Goal: Information Seeking & Learning: Learn about a topic

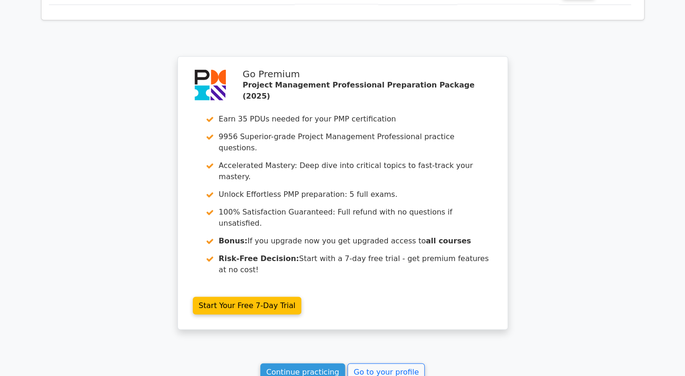
scroll to position [1398, 0]
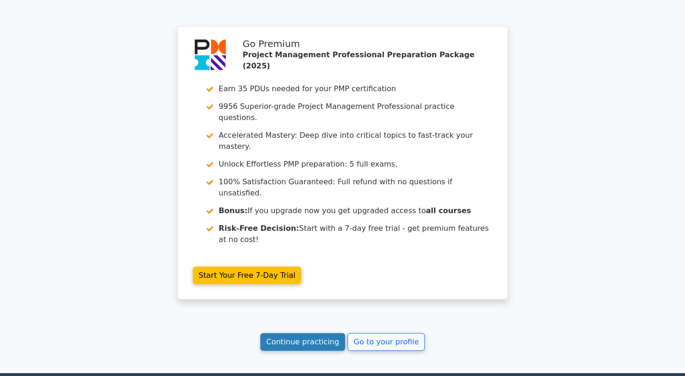
click at [303, 333] on link "Continue practicing" at bounding box center [302, 342] width 85 height 18
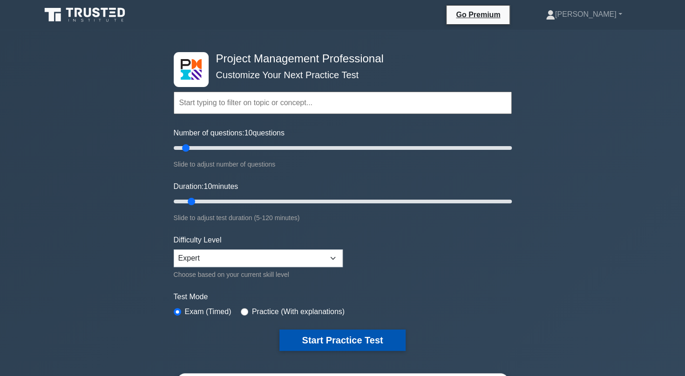
click at [320, 333] on button "Start Practice Test" at bounding box center [342, 340] width 126 height 21
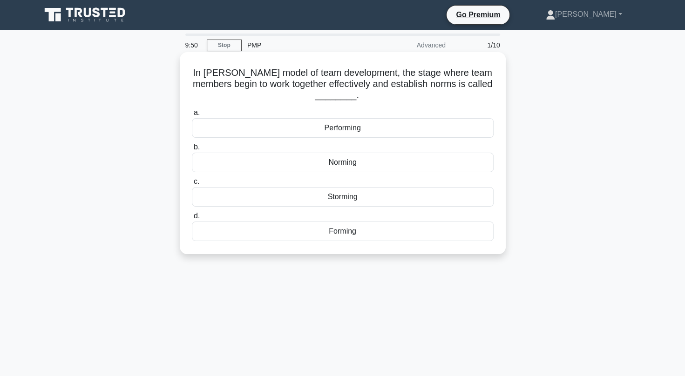
click at [334, 161] on div "Norming" at bounding box center [343, 163] width 302 height 20
click at [192, 150] on input "b. Norming" at bounding box center [192, 147] width 0 height 6
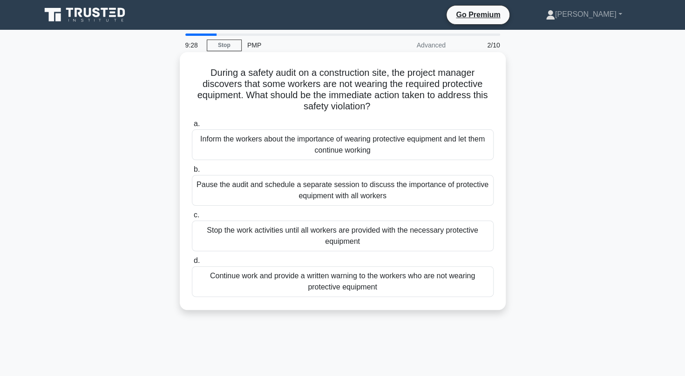
click at [431, 240] on div "Stop the work activities until all workers are provided with the necessary prot…" at bounding box center [343, 236] width 302 height 31
click at [192, 218] on input "c. Stop the work activities until all workers are provided with the necessary p…" at bounding box center [192, 215] width 0 height 6
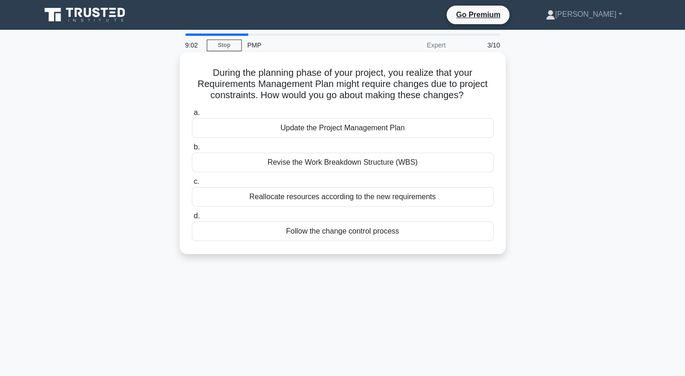
click at [402, 233] on div "Follow the change control process" at bounding box center [343, 232] width 302 height 20
click at [192, 219] on input "d. Follow the change control process" at bounding box center [192, 216] width 0 height 6
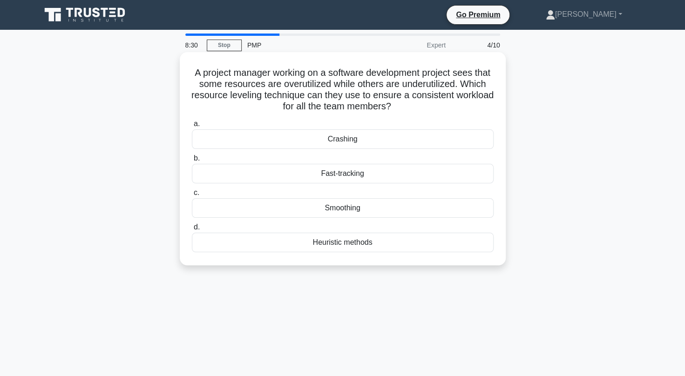
click at [369, 210] on div "Smoothing" at bounding box center [343, 208] width 302 height 20
click at [192, 196] on input "c. Smoothing" at bounding box center [192, 193] width 0 height 6
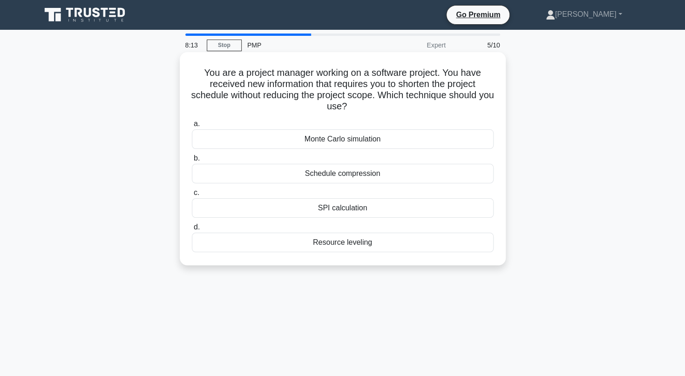
click at [386, 171] on div "Schedule compression" at bounding box center [343, 174] width 302 height 20
click at [192, 162] on input "b. Schedule compression" at bounding box center [192, 159] width 0 height 6
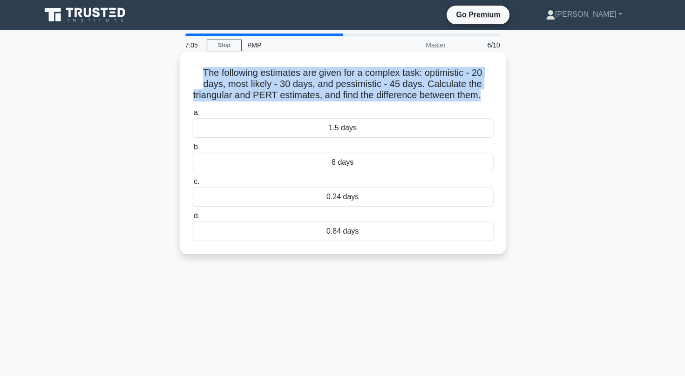
drag, startPoint x: 488, startPoint y: 100, endPoint x: 188, endPoint y: 73, distance: 302.0
click at [188, 73] on div "The following estimates are given for a complex task: optimistic - 20 days, mos…" at bounding box center [342, 153] width 319 height 195
copy h5 "The following estimates are given for a complex task: optimistic - 20 days, mos…"
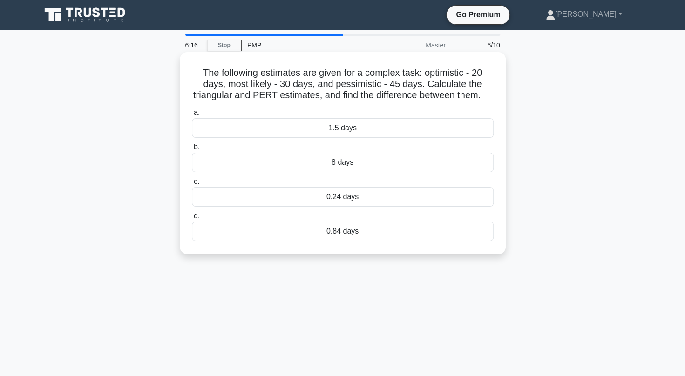
click at [346, 240] on div "0.84 days" at bounding box center [343, 232] width 302 height 20
click at [192, 219] on input "d. 0.84 days" at bounding box center [192, 216] width 0 height 6
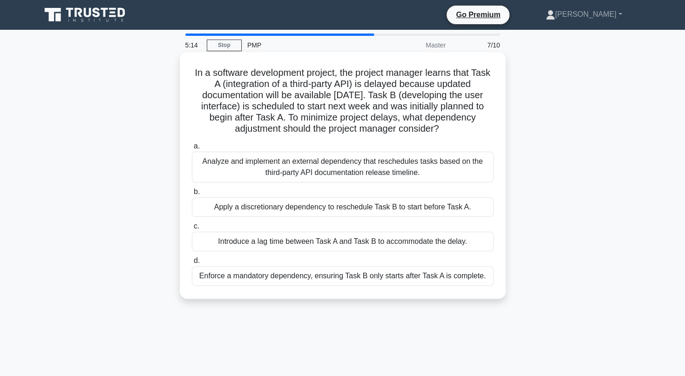
click at [341, 238] on div "Introduce a lag time between Task A and Task B to accommodate the delay." at bounding box center [343, 242] width 302 height 20
click at [192, 230] on input "c. Introduce a lag time between Task A and Task B to accommodate the delay." at bounding box center [192, 227] width 0 height 6
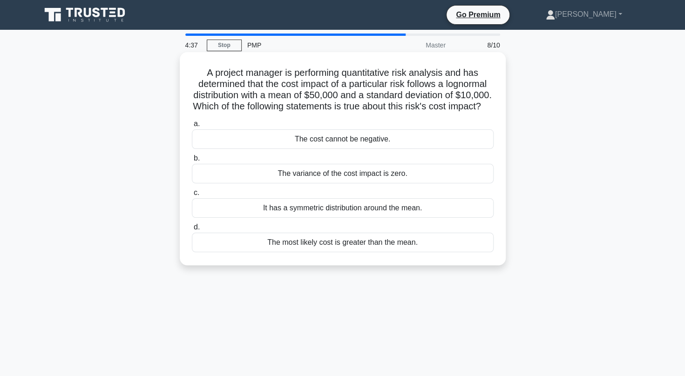
click at [343, 249] on div "The most likely cost is greater than the mean." at bounding box center [343, 243] width 302 height 20
click at [192, 230] on input "d. The most likely cost is greater than the mean." at bounding box center [192, 227] width 0 height 6
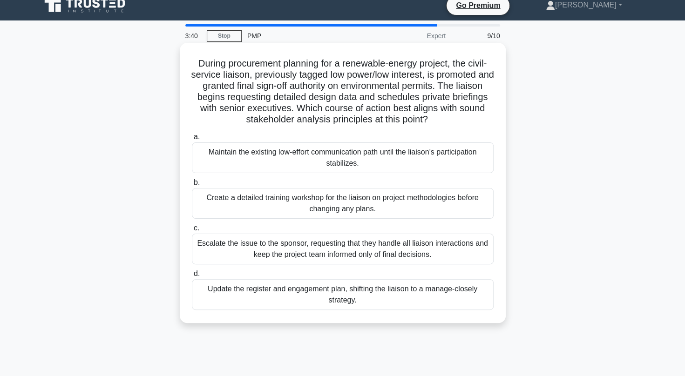
scroll to position [10, 0]
click at [333, 296] on div "Update the register and engagement plan, shifting the liaison to a manage-close…" at bounding box center [343, 294] width 302 height 31
click at [192, 277] on input "d. Update the register and engagement plan, shifting the liaison to a manage-cl…" at bounding box center [192, 274] width 0 height 6
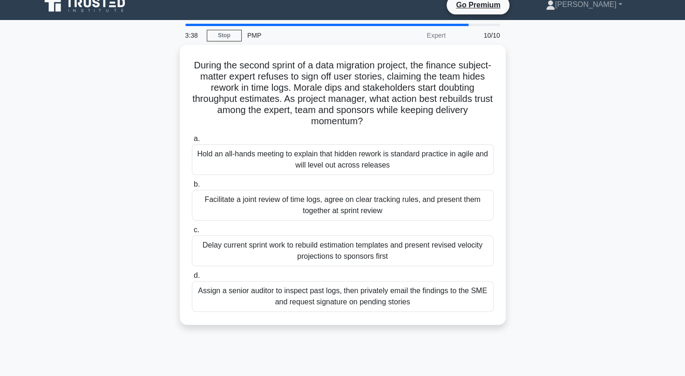
scroll to position [0, 0]
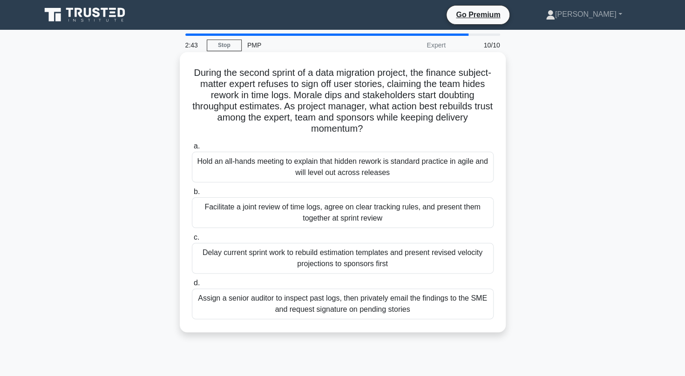
click at [388, 205] on div "Facilitate a joint review of time logs, agree on clear tracking rules, and pres…" at bounding box center [343, 212] width 302 height 31
click at [192, 195] on input "b. Facilitate a joint review of time logs, agree on clear tracking rules, and p…" at bounding box center [192, 192] width 0 height 6
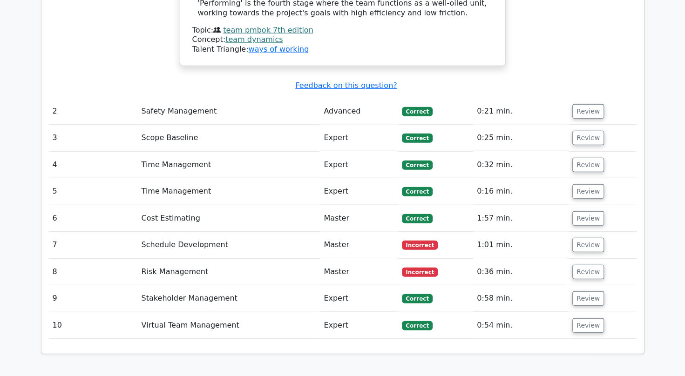
scroll to position [1425, 0]
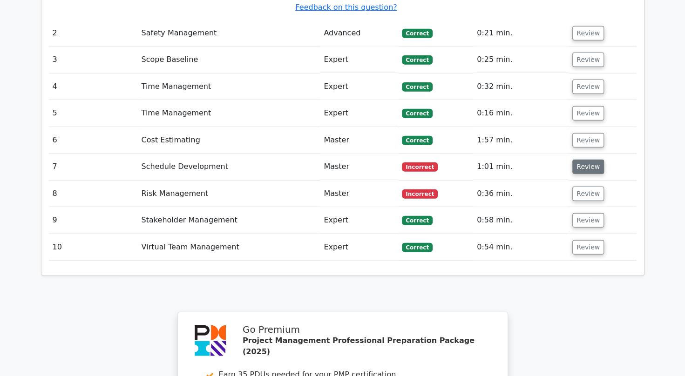
click at [590, 160] on button "Review" at bounding box center [588, 167] width 32 height 14
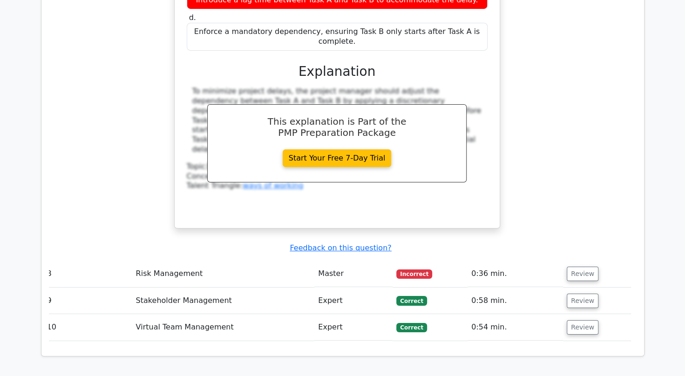
scroll to position [1798, 0]
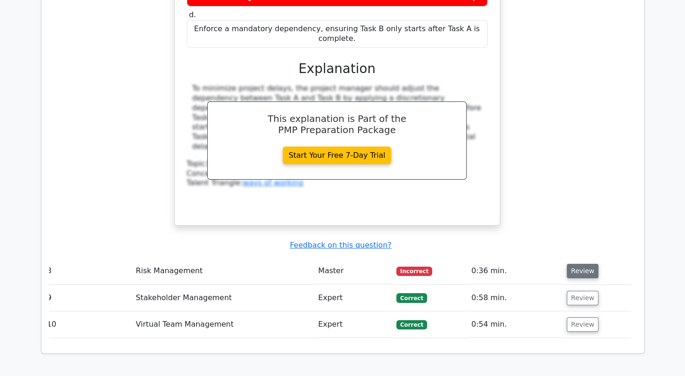
click at [587, 264] on button "Review" at bounding box center [583, 271] width 32 height 14
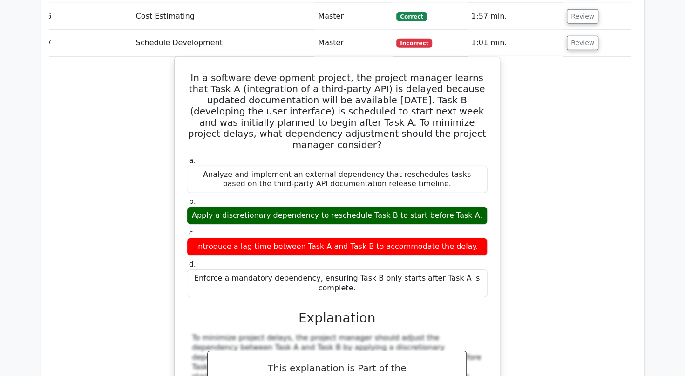
scroll to position [1547, 0]
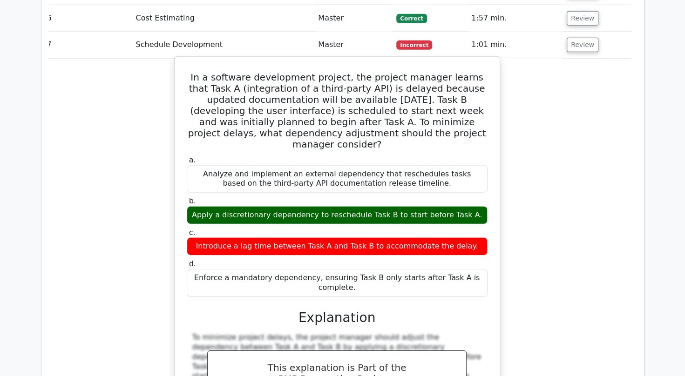
drag, startPoint x: 448, startPoint y: 77, endPoint x: 187, endPoint y: 16, distance: 268.1
click at [187, 72] on h5 "In a software development project, the project manager learns that Task A (inte…" at bounding box center [337, 111] width 303 height 78
copy h5 "In a software development project, the project manager learns that Task A (inte…"
drag, startPoint x: 457, startPoint y: 173, endPoint x: 380, endPoint y: 182, distance: 77.8
click at [380, 237] on div "Introduce a lag time between Task A and Task B to accommodate the delay." at bounding box center [337, 246] width 301 height 18
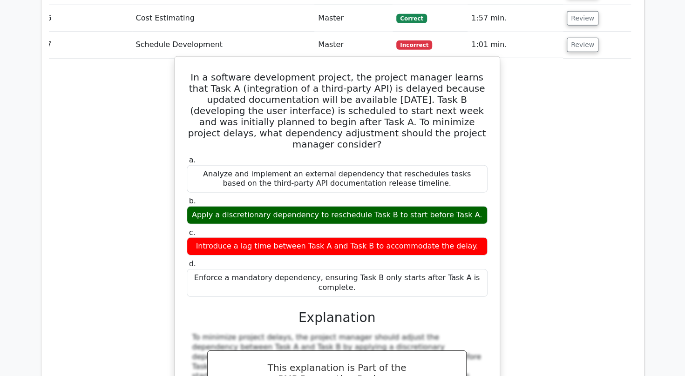
drag, startPoint x: 192, startPoint y: 95, endPoint x: 489, endPoint y: 209, distance: 317.9
click at [489, 209] on div "a. Analyze and implement an external dependency that reschedules tasks based on…" at bounding box center [337, 226] width 312 height 145
copy div "Analyze and implement an external dependency that reschedules tasks based on th…"
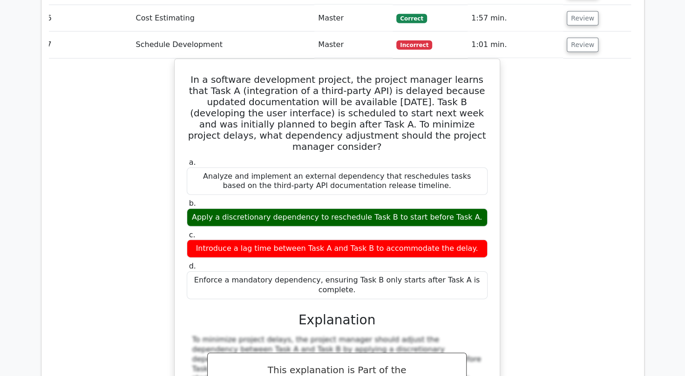
click at [531, 74] on div "In a software development project, the project manager learns that Task A (inte…" at bounding box center [337, 274] width 588 height 430
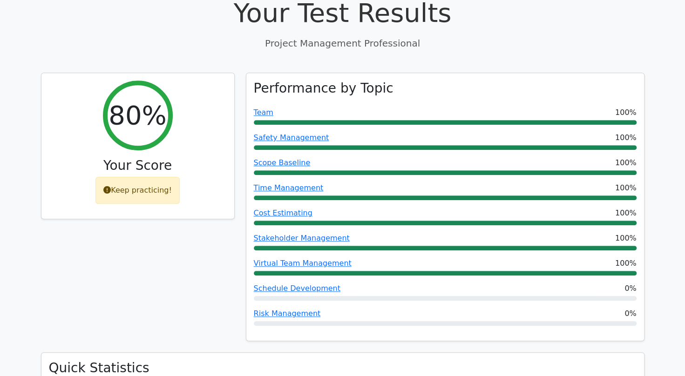
scroll to position [347, 0]
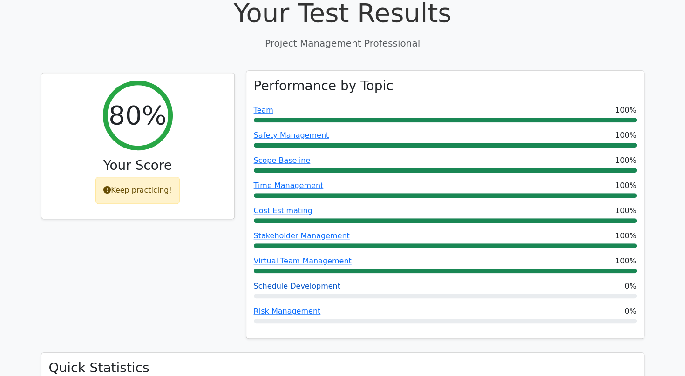
click at [291, 282] on link "Schedule Development" at bounding box center [297, 286] width 87 height 9
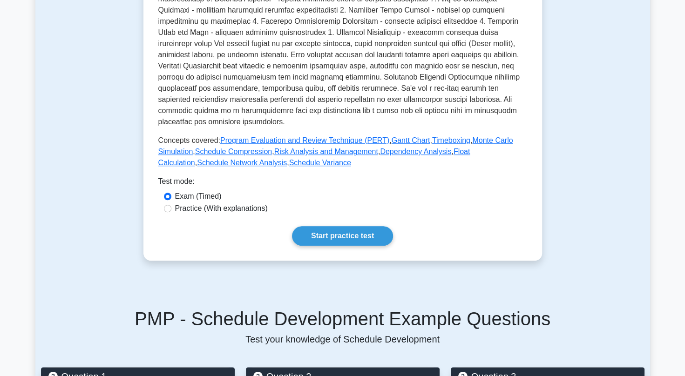
scroll to position [307, 0]
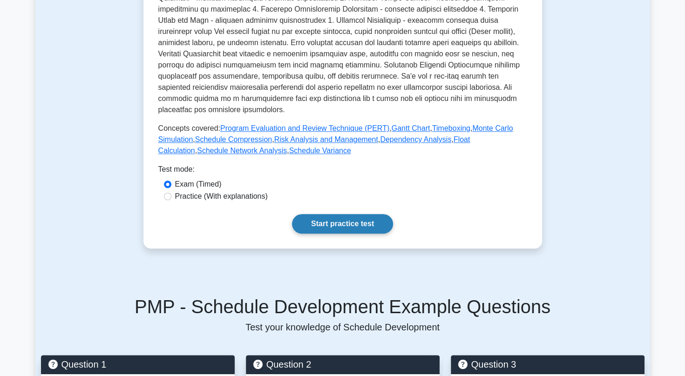
click at [340, 214] on link "Start practice test" at bounding box center [342, 224] width 101 height 20
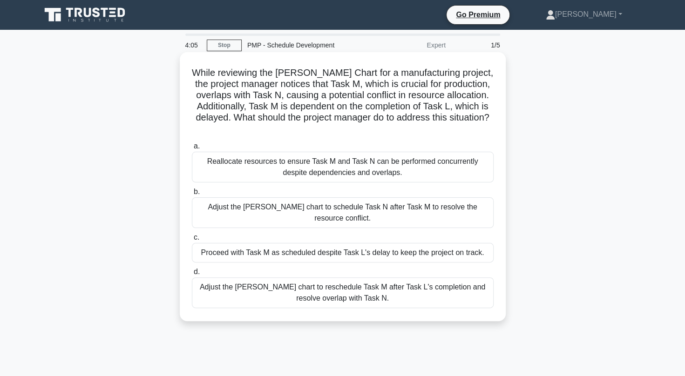
click at [296, 278] on div "Adjust the [PERSON_NAME] chart to reschedule Task M after Task L's completion a…" at bounding box center [343, 293] width 302 height 31
click at [192, 275] on input "d. Adjust the [PERSON_NAME] chart to reschedule Task M after Task L's completio…" at bounding box center [192, 272] width 0 height 6
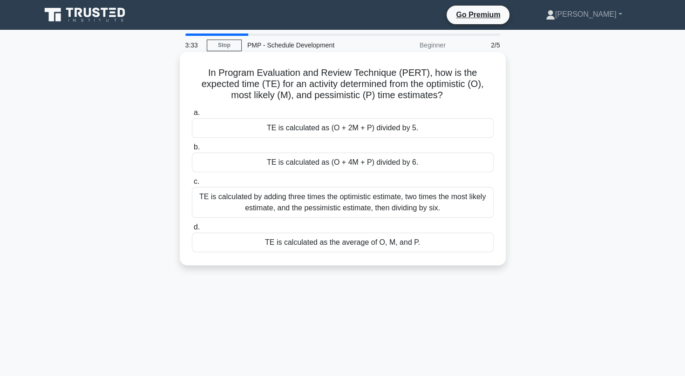
click at [366, 164] on div "TE is calculated as (O + 4M + P) divided by 6." at bounding box center [343, 163] width 302 height 20
click at [192, 150] on input "b. TE is calculated as (O + 4M + P) divided by 6." at bounding box center [192, 147] width 0 height 6
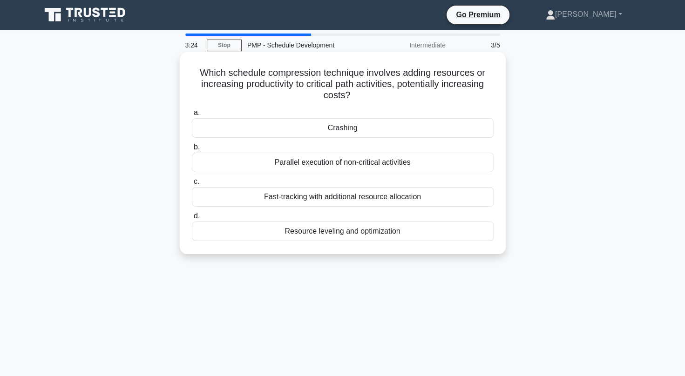
click at [420, 126] on div "Crashing" at bounding box center [343, 128] width 302 height 20
click at [192, 116] on input "a. Crashing" at bounding box center [192, 113] width 0 height 6
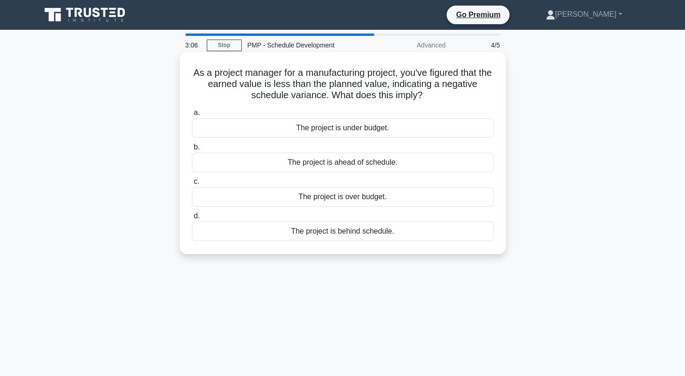
click at [353, 237] on div "The project is behind schedule." at bounding box center [343, 232] width 302 height 20
click at [192, 219] on input "d. The project is behind schedule." at bounding box center [192, 216] width 0 height 6
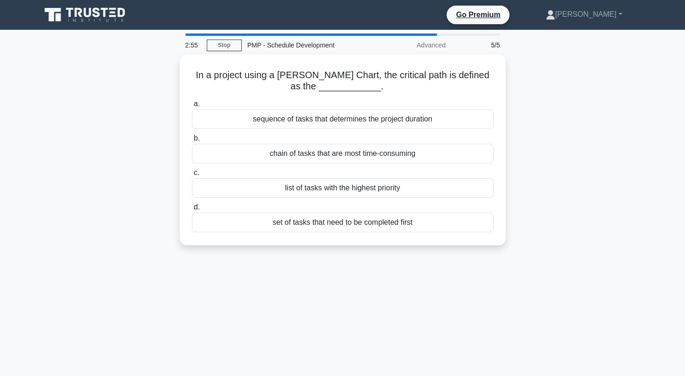
click at [441, 299] on div "2:55 Stop PMP - Schedule Development Advanced 5/5 In a project using a Gantt Ch…" at bounding box center [342, 267] width 615 height 466
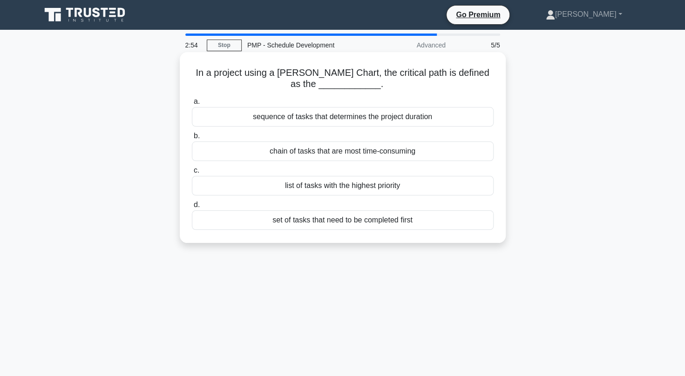
click at [391, 125] on div "sequence of tasks that determines the project duration" at bounding box center [343, 117] width 302 height 20
click at [192, 105] on input "a. sequence of tasks that determines the project duration" at bounding box center [192, 102] width 0 height 6
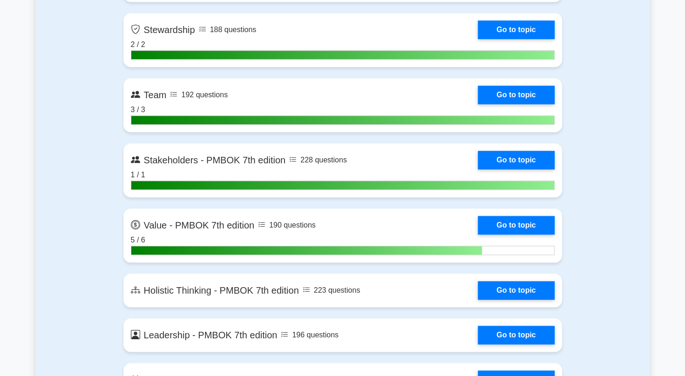
scroll to position [2435, 0]
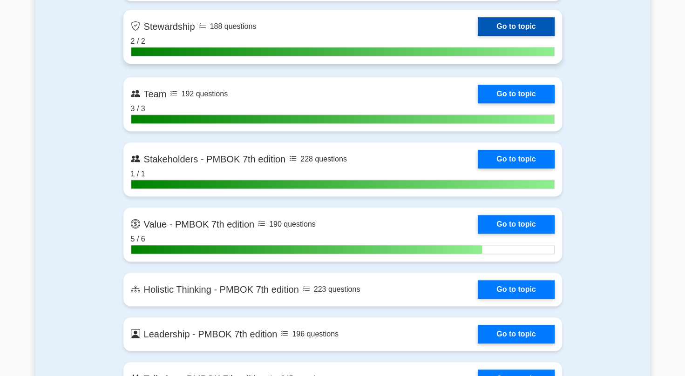
click at [493, 23] on link "Go to topic" at bounding box center [516, 26] width 76 height 19
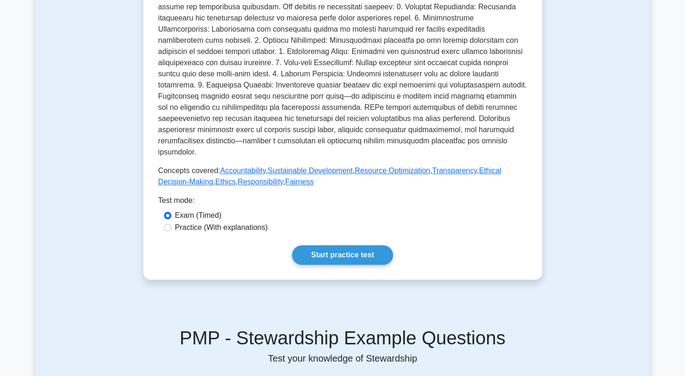
scroll to position [305, 0]
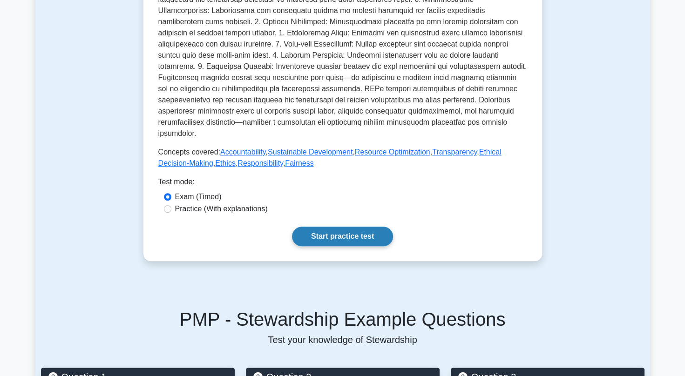
click at [364, 227] on link "Start practice test" at bounding box center [342, 237] width 101 height 20
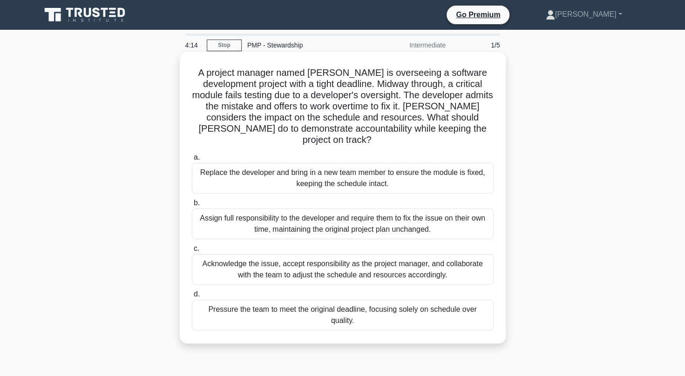
click at [349, 270] on div "Acknowledge the issue, accept responsibility as the project manager, and collab…" at bounding box center [343, 269] width 302 height 31
click at [192, 252] on input "c. Acknowledge the issue, accept responsibility as the project manager, and col…" at bounding box center [192, 249] width 0 height 6
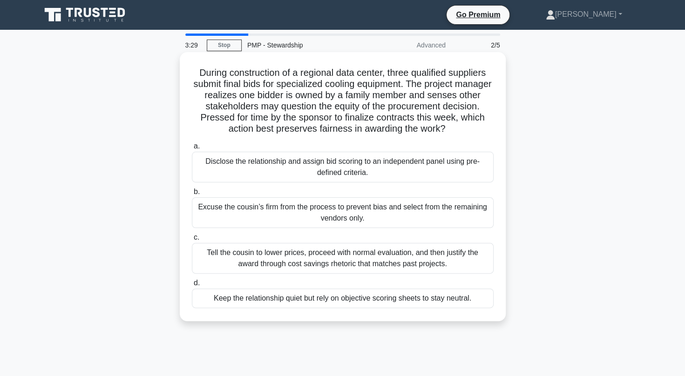
click at [345, 161] on div "Disclose the relationship and assign bid scoring to an independent panel using …" at bounding box center [343, 167] width 302 height 31
click at [192, 149] on input "a. Disclose the relationship and assign bid scoring to an independent panel usi…" at bounding box center [192, 146] width 0 height 6
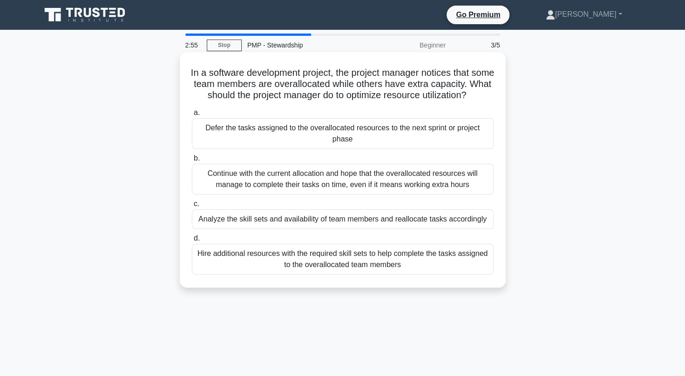
click at [477, 225] on div "Analyze the skill sets and availability of team members and reallocate tasks ac…" at bounding box center [343, 220] width 302 height 20
click at [192, 207] on input "c. Analyze the skill sets and availability of team members and reallocate tasks…" at bounding box center [192, 204] width 0 height 6
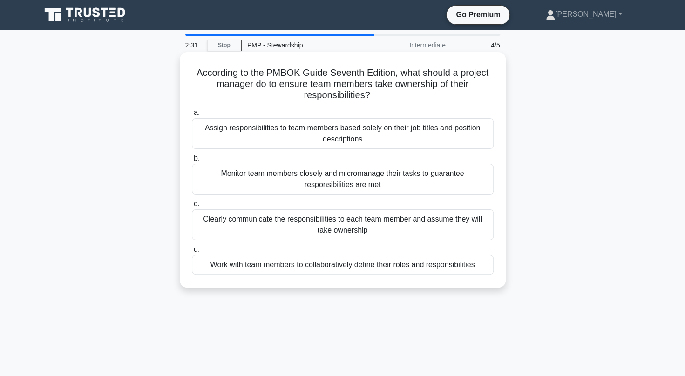
click at [442, 264] on div "Work with team members to collaboratively define their roles and responsibiliti…" at bounding box center [343, 265] width 302 height 20
click at [192, 253] on input "d. Work with team members to collaboratively define their roles and responsibil…" at bounding box center [192, 250] width 0 height 6
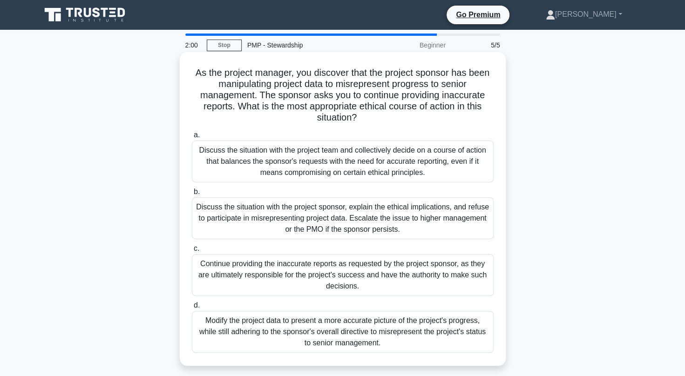
click at [366, 222] on div "Discuss the situation with the project sponsor, explain the ethical implication…" at bounding box center [343, 218] width 302 height 42
click at [192, 195] on input "b. Discuss the situation with the project sponsor, explain the ethical implicat…" at bounding box center [192, 192] width 0 height 6
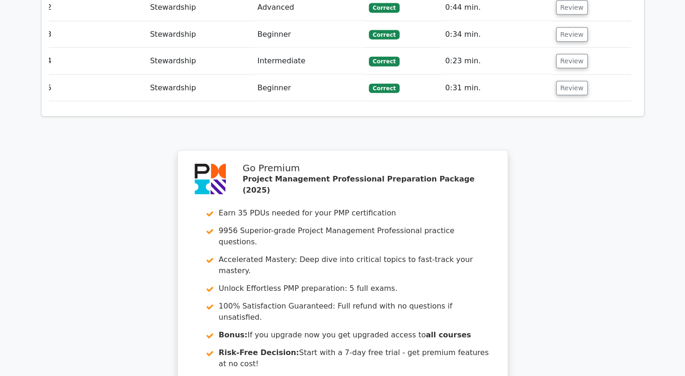
scroll to position [1362, 0]
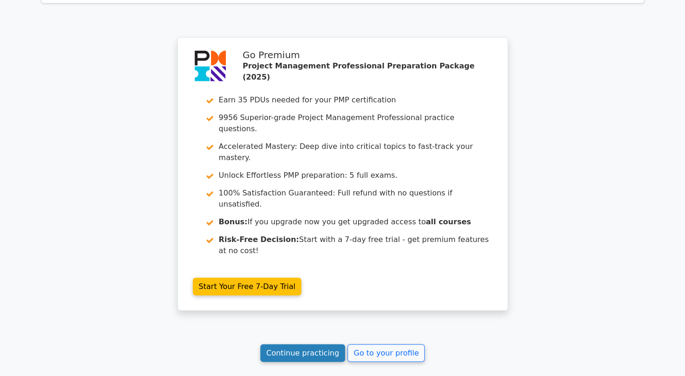
click at [319, 345] on link "Continue practicing" at bounding box center [302, 354] width 85 height 18
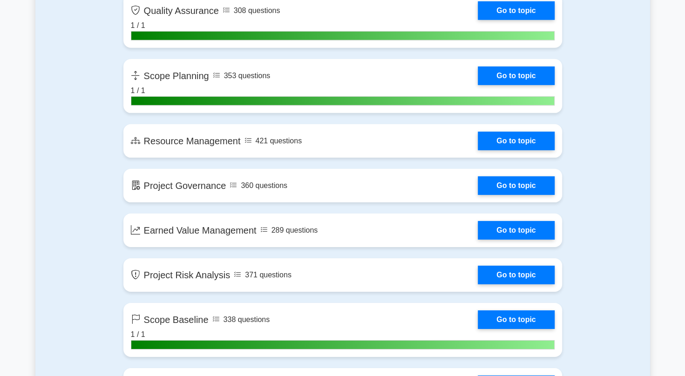
scroll to position [1578, 0]
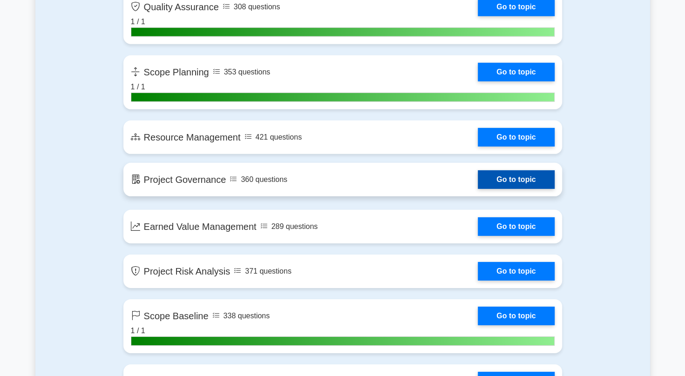
click at [492, 177] on link "Go to topic" at bounding box center [516, 179] width 76 height 19
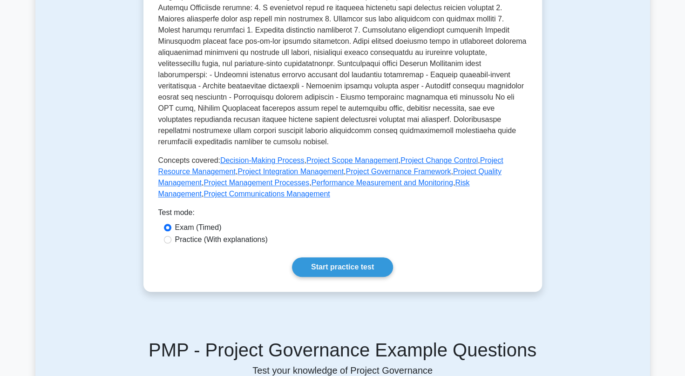
scroll to position [276, 0]
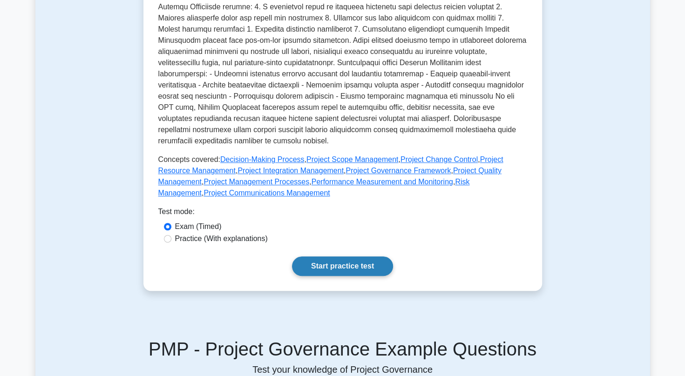
click at [359, 257] on link "Start practice test" at bounding box center [342, 267] width 101 height 20
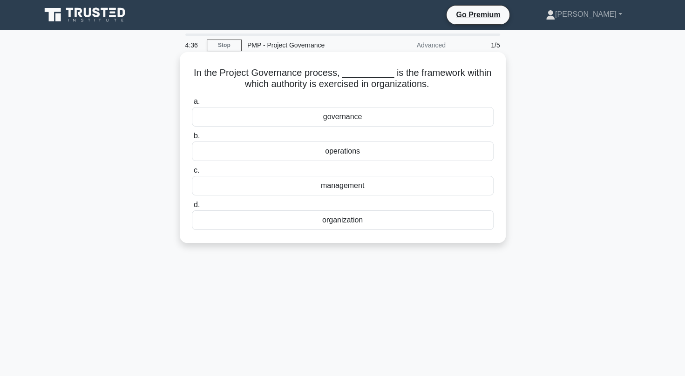
click at [337, 225] on div "organization" at bounding box center [343, 220] width 302 height 20
click at [192, 208] on input "d. organization" at bounding box center [192, 205] width 0 height 6
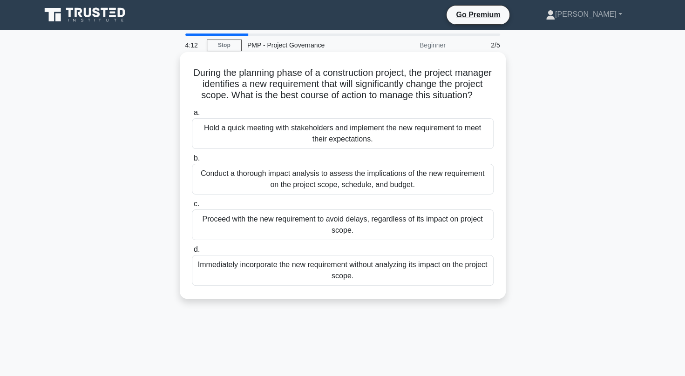
click at [425, 189] on div "Conduct a thorough impact analysis to assess the implications of the new requir…" at bounding box center [343, 179] width 302 height 31
click at [192, 162] on input "b. Conduct a thorough impact analysis to assess the implications of the new req…" at bounding box center [192, 159] width 0 height 6
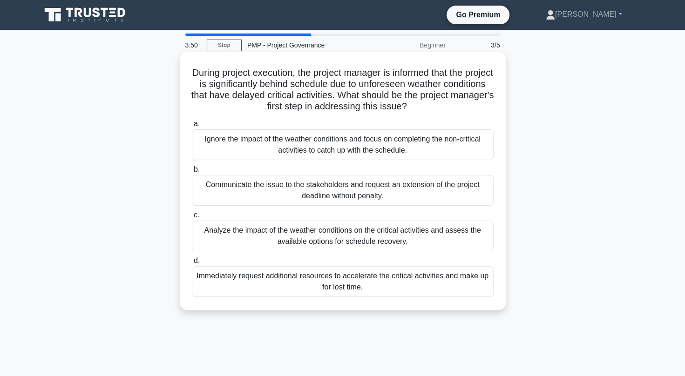
click at [476, 238] on div "Analyze the impact of the weather conditions on the critical activities and ass…" at bounding box center [343, 236] width 302 height 31
click at [192, 218] on input "c. Analyze the impact of the weather conditions on the critical activities and …" at bounding box center [192, 215] width 0 height 6
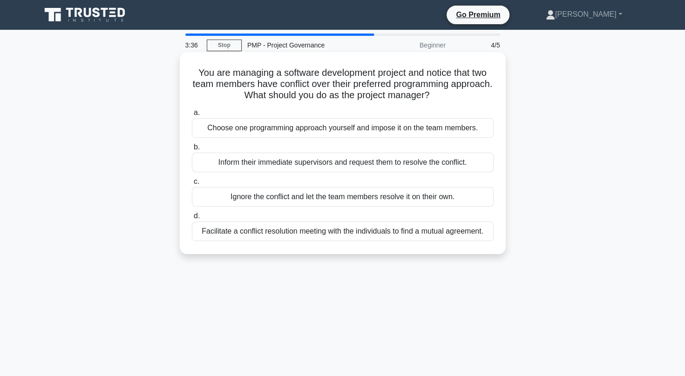
click at [370, 228] on div "Facilitate a conflict resolution meeting with the individuals to find a mutual …" at bounding box center [343, 232] width 302 height 20
click at [192, 219] on input "d. Facilitate a conflict resolution meeting with the individuals to find a mutu…" at bounding box center [192, 216] width 0 height 6
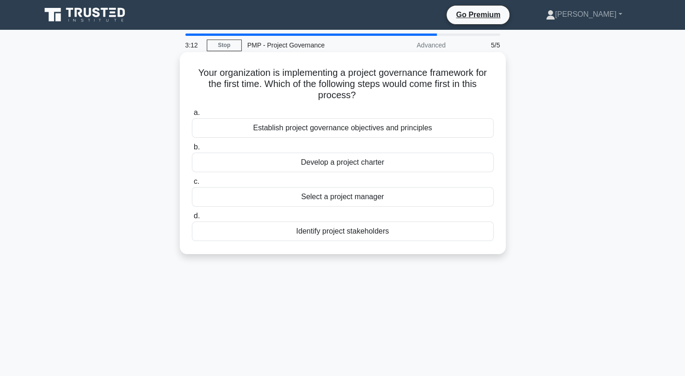
click at [341, 163] on div "Develop a project charter" at bounding box center [343, 163] width 302 height 20
click at [192, 150] on input "b. Develop a project charter" at bounding box center [192, 147] width 0 height 6
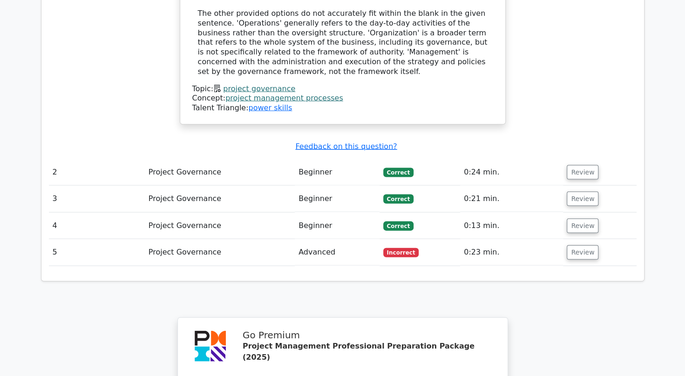
scroll to position [1056, 0]
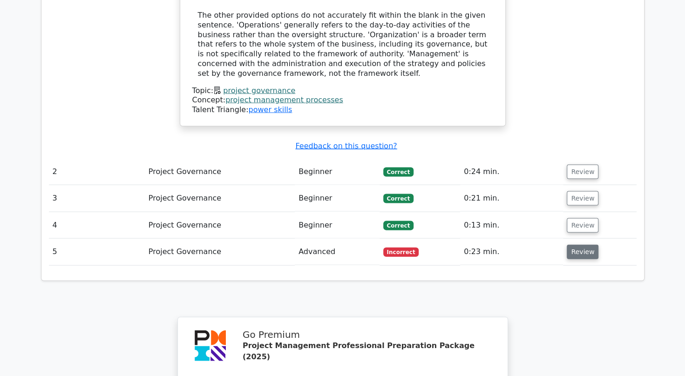
click at [573, 245] on button "Review" at bounding box center [583, 252] width 32 height 14
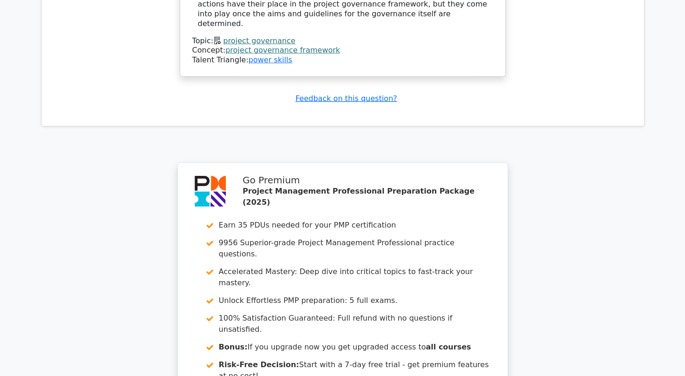
scroll to position [1715, 0]
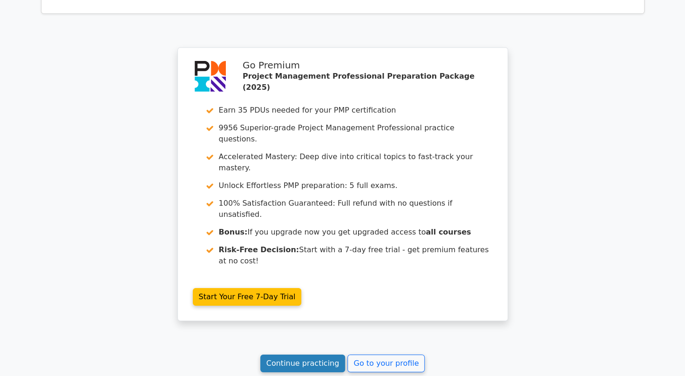
click at [291, 355] on link "Continue practicing" at bounding box center [302, 364] width 85 height 18
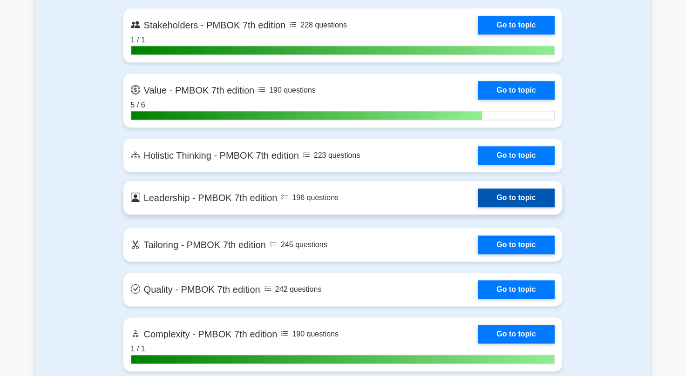
scroll to position [2599, 0]
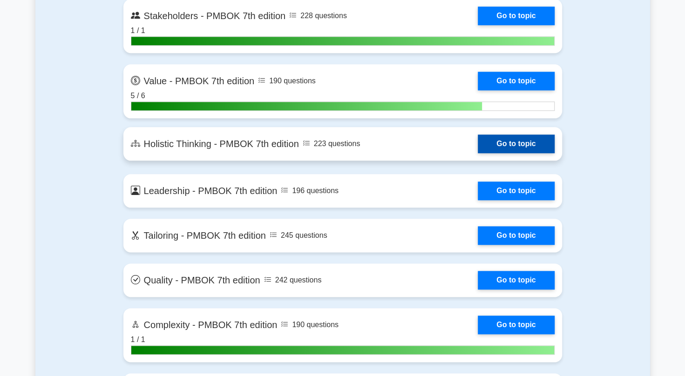
click at [508, 144] on link "Go to topic" at bounding box center [516, 144] width 76 height 19
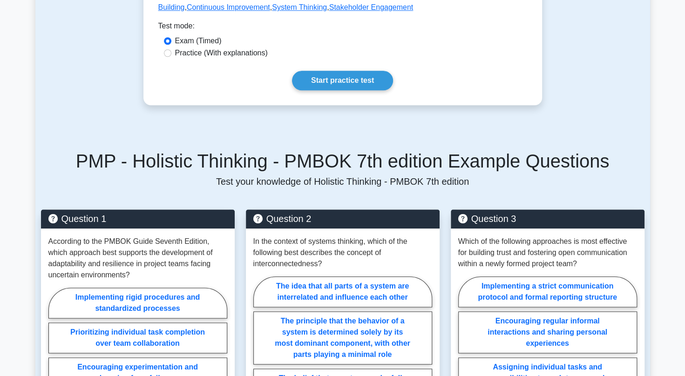
scroll to position [485, 0]
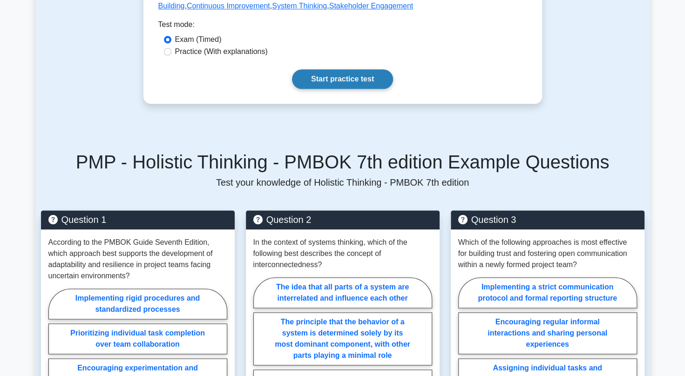
click at [354, 72] on link "Start practice test" at bounding box center [342, 79] width 101 height 20
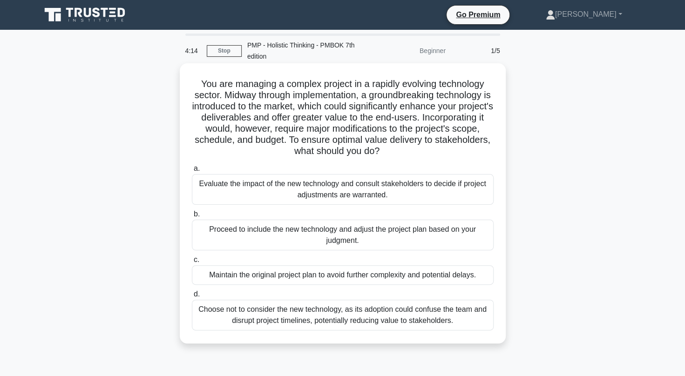
click at [405, 179] on div "Evaluate the impact of the new technology and consult stakeholders to decide if…" at bounding box center [343, 189] width 302 height 31
click at [192, 172] on input "a. Evaluate the impact of the new technology and consult stakeholders to decide…" at bounding box center [192, 169] width 0 height 6
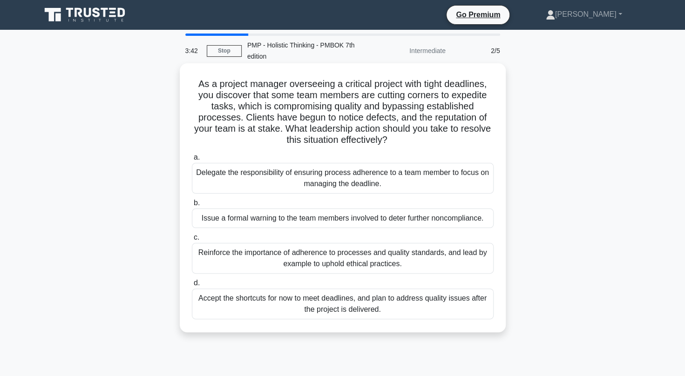
click at [358, 265] on div "Reinforce the importance of adherence to processes and quality standards, and l…" at bounding box center [343, 258] width 302 height 31
click at [192, 241] on input "c. Reinforce the importance of adherence to processes and quality standards, an…" at bounding box center [192, 238] width 0 height 6
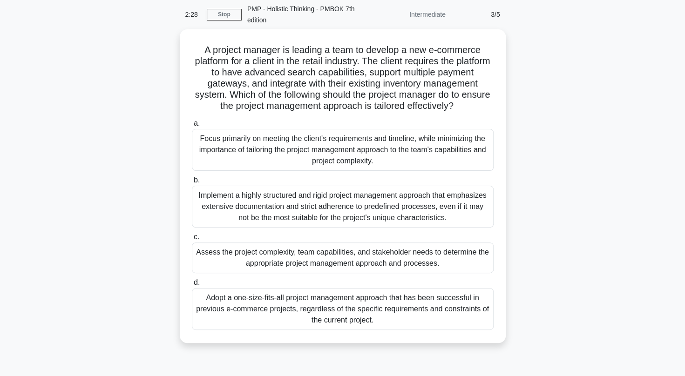
scroll to position [50, 0]
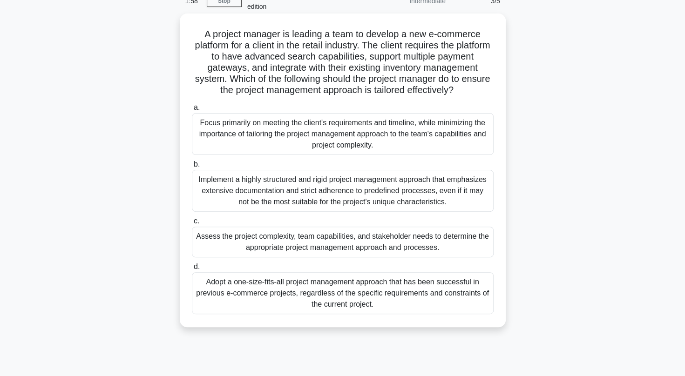
click at [471, 252] on div "Assess the project complexity, team capabilities, and stakeholder needs to dete…" at bounding box center [343, 242] width 302 height 31
click at [192, 224] on input "c. Assess the project complexity, team capabilities, and stakeholder needs to d…" at bounding box center [192, 221] width 0 height 6
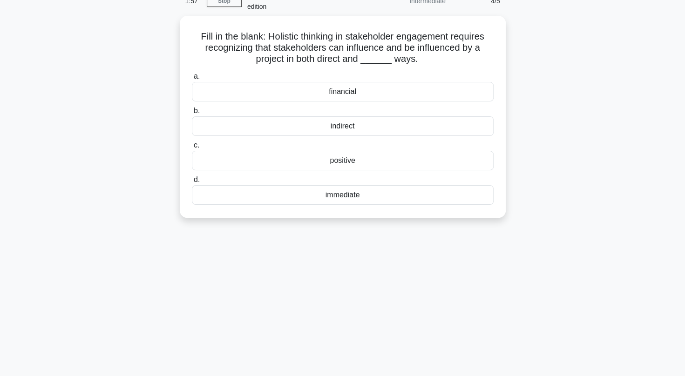
scroll to position [0, 0]
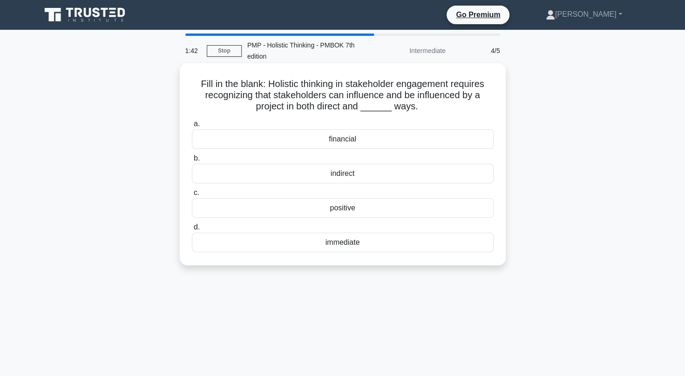
click at [363, 178] on div "indirect" at bounding box center [343, 174] width 302 height 20
click at [192, 162] on input "b. indirect" at bounding box center [192, 159] width 0 height 6
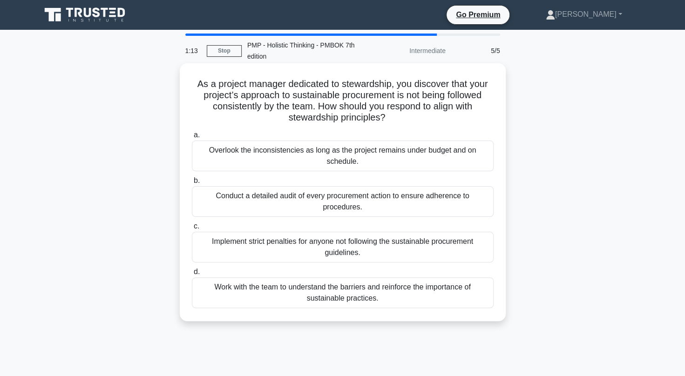
click at [401, 285] on div "Work with the team to understand the barriers and reinforce the importance of s…" at bounding box center [343, 293] width 302 height 31
click at [192, 275] on input "d. Work with the team to understand the barriers and reinforce the importance o…" at bounding box center [192, 272] width 0 height 6
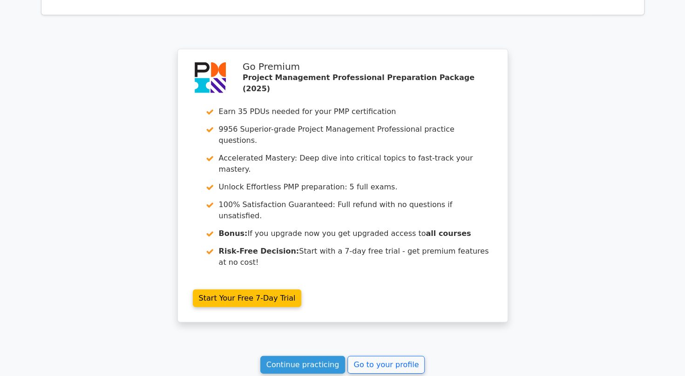
scroll to position [1431, 0]
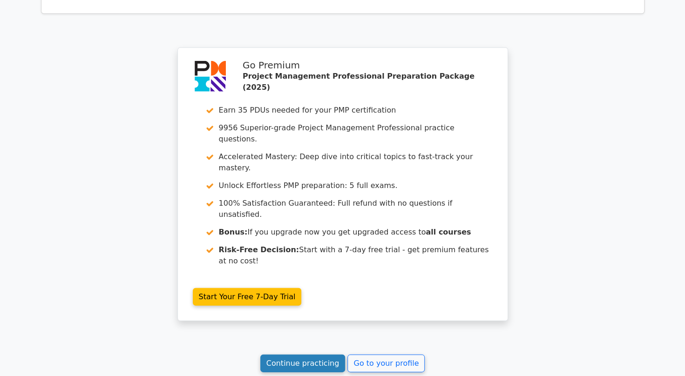
click at [313, 355] on link "Continue practicing" at bounding box center [302, 364] width 85 height 18
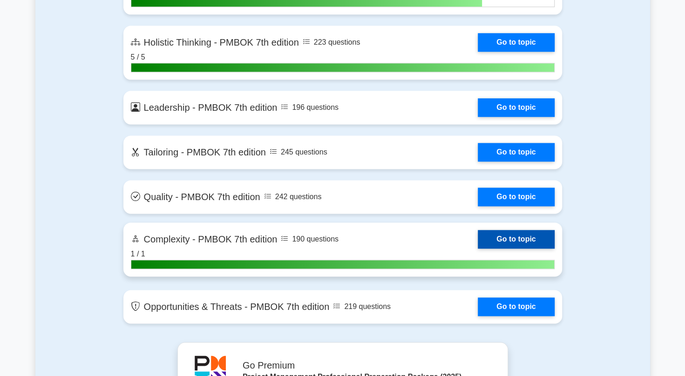
scroll to position [2694, 0]
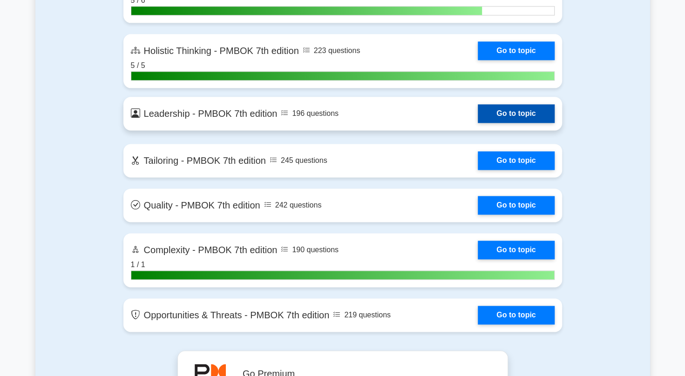
click at [478, 115] on link "Go to topic" at bounding box center [516, 113] width 76 height 19
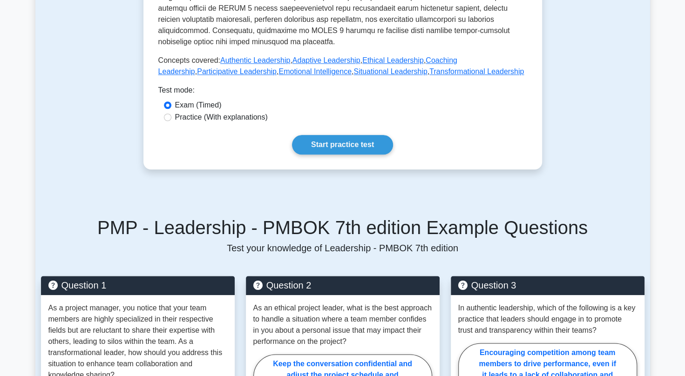
scroll to position [413, 0]
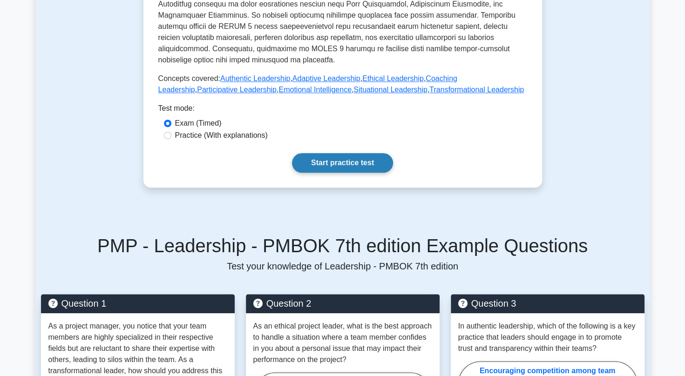
click at [325, 153] on link "Start practice test" at bounding box center [342, 163] width 101 height 20
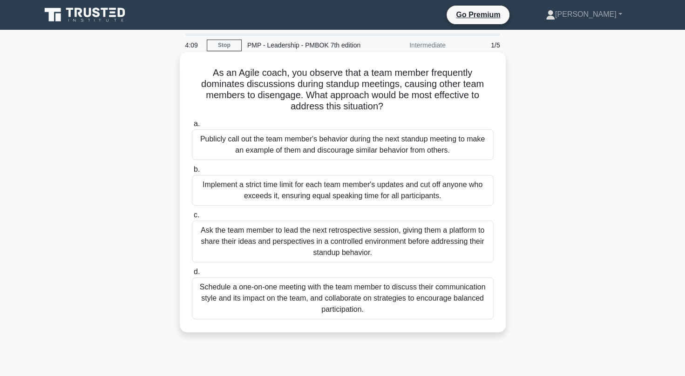
click at [385, 299] on div "Schedule a one-on-one meeting with the team member to discuss their communicati…" at bounding box center [343, 299] width 302 height 42
click at [192, 275] on input "d. Schedule a one-on-one meeting with the team member to discuss their communic…" at bounding box center [192, 272] width 0 height 6
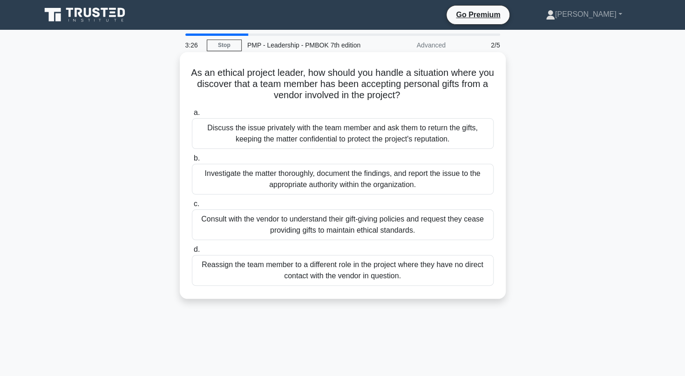
click at [239, 189] on div "Investigate the matter thoroughly, document the findings, and report the issue …" at bounding box center [343, 179] width 302 height 31
click at [192, 162] on input "b. Investigate the matter thoroughly, document the findings, and report the iss…" at bounding box center [192, 159] width 0 height 6
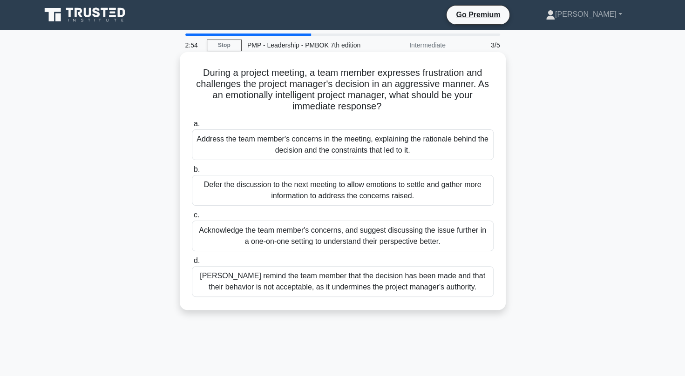
click at [369, 241] on div "Acknowledge the team member's concerns, and suggest discussing the issue furthe…" at bounding box center [343, 236] width 302 height 31
click at [192, 218] on input "c. Acknowledge the team member's concerns, and suggest discussing the issue fur…" at bounding box center [192, 215] width 0 height 6
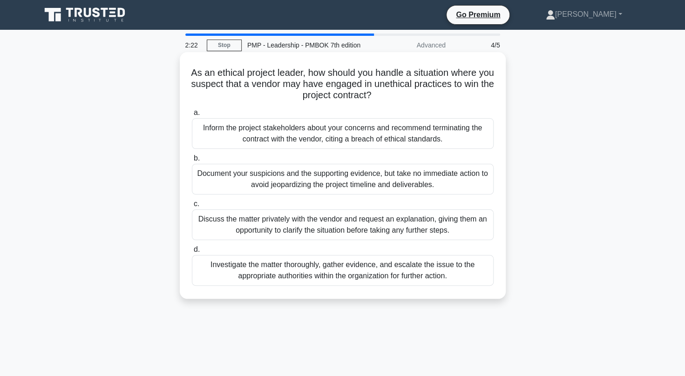
click at [364, 214] on div "Discuss the matter privately with the vendor and request an explanation, giving…" at bounding box center [343, 225] width 302 height 31
click at [192, 207] on input "c. Discuss the matter privately with the vendor and request an explanation, giv…" at bounding box center [192, 204] width 0 height 6
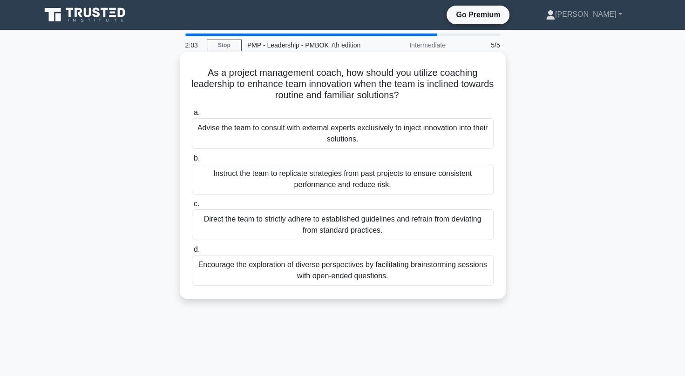
click at [399, 271] on div "Encourage the exploration of diverse perspectives by facilitating brainstorming…" at bounding box center [343, 270] width 302 height 31
click at [192, 253] on input "d. Encourage the exploration of diverse perspectives by facilitating brainstorm…" at bounding box center [192, 250] width 0 height 6
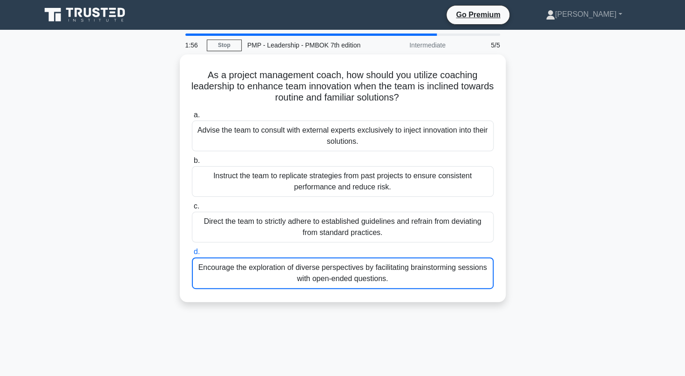
click at [224, 39] on div "1:56 Stop PMP - Leadership - PMBOK 7th edition Intermediate 5/5" at bounding box center [343, 45] width 326 height 19
click at [224, 39] on div "1:55 Stop PMP - Leadership - PMBOK 7th edition Intermediate 5/5" at bounding box center [343, 45] width 326 height 19
click at [224, 43] on link "Stop" at bounding box center [224, 46] width 35 height 12
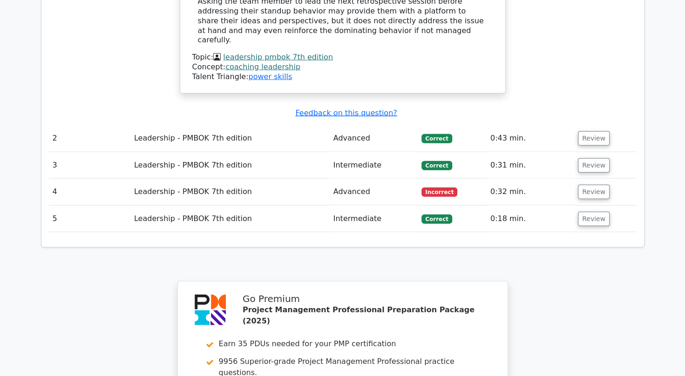
scroll to position [1232, 0]
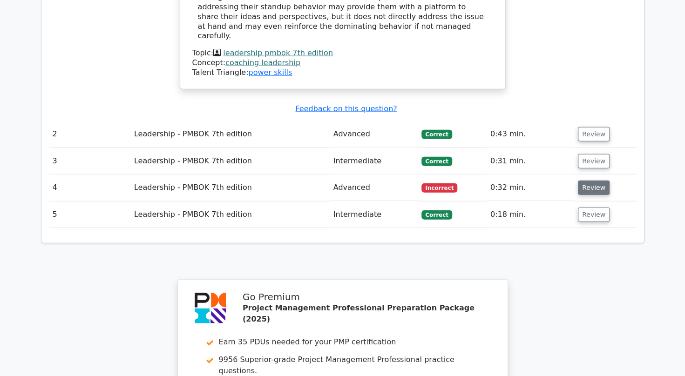
click at [583, 181] on button "Review" at bounding box center [594, 188] width 32 height 14
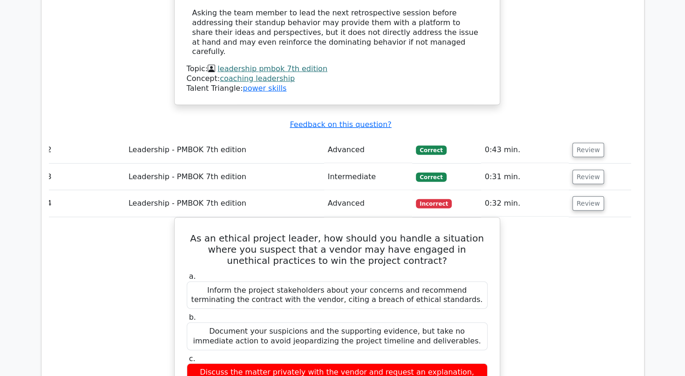
scroll to position [1219, 0]
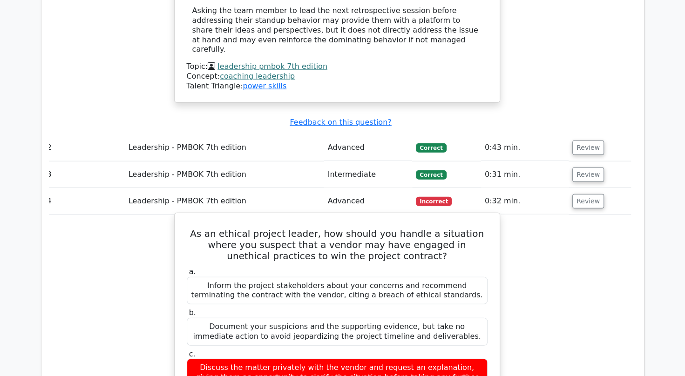
drag, startPoint x: 187, startPoint y: 147, endPoint x: 466, endPoint y: 344, distance: 341.1
copy div "As an ethical project leader, how should you handle a situation where you suspe…"
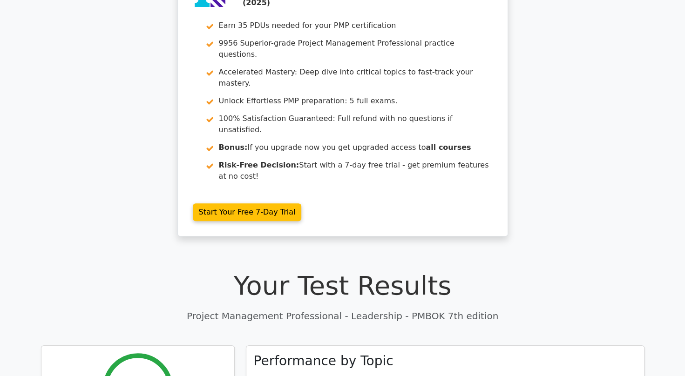
scroll to position [0, 0]
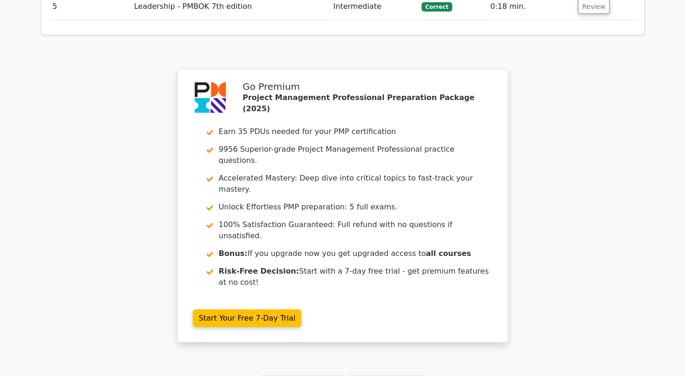
scroll to position [1476, 0]
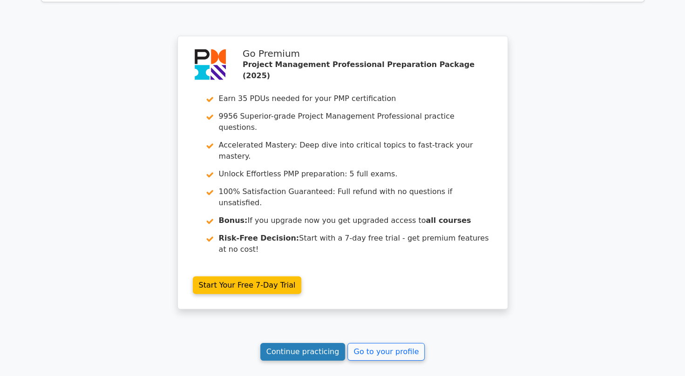
click at [301, 343] on link "Continue practicing" at bounding box center [302, 352] width 85 height 18
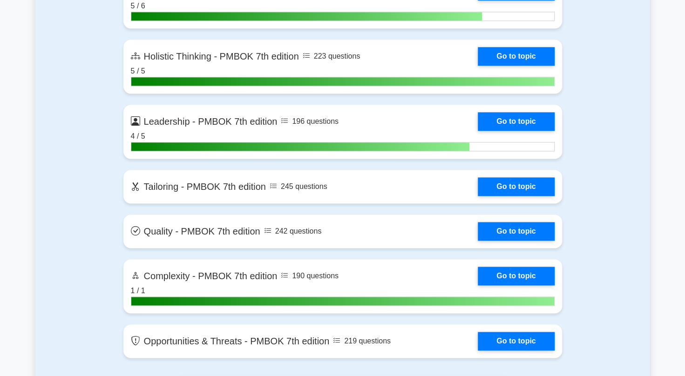
scroll to position [2688, 0]
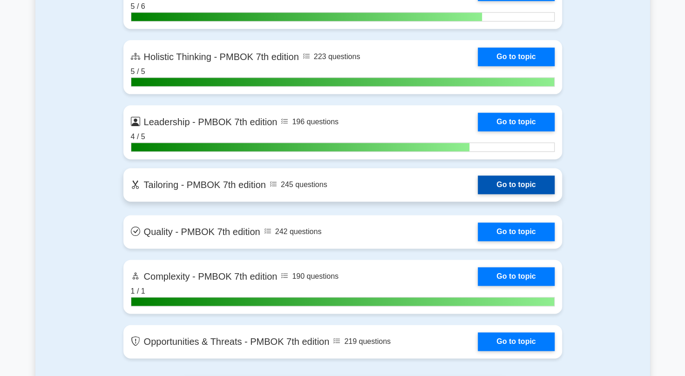
click at [488, 185] on link "Go to topic" at bounding box center [516, 185] width 76 height 19
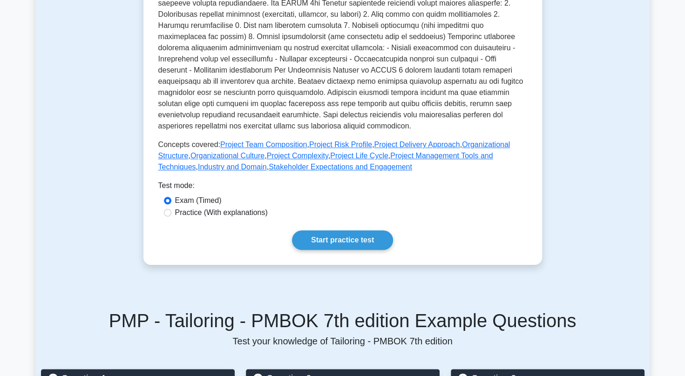
scroll to position [317, 0]
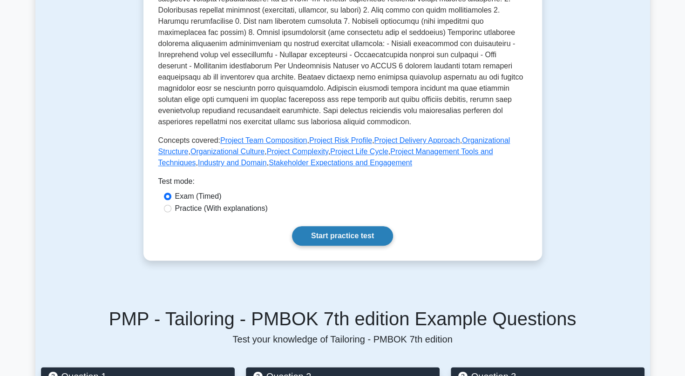
click at [379, 237] on link "Start practice test" at bounding box center [342, 236] width 101 height 20
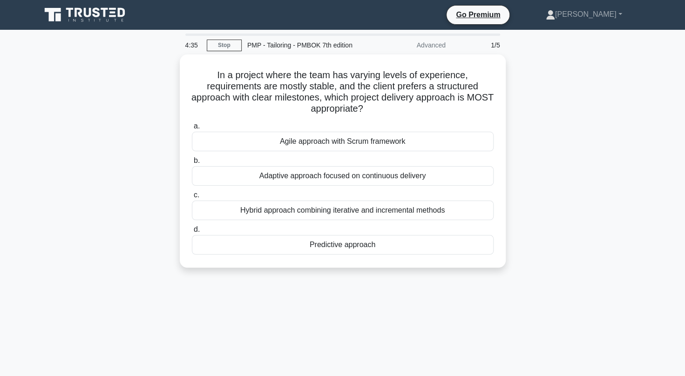
click at [379, 237] on div "Predictive approach" at bounding box center [343, 245] width 302 height 20
click at [192, 233] on input "d. Predictive approach" at bounding box center [192, 230] width 0 height 6
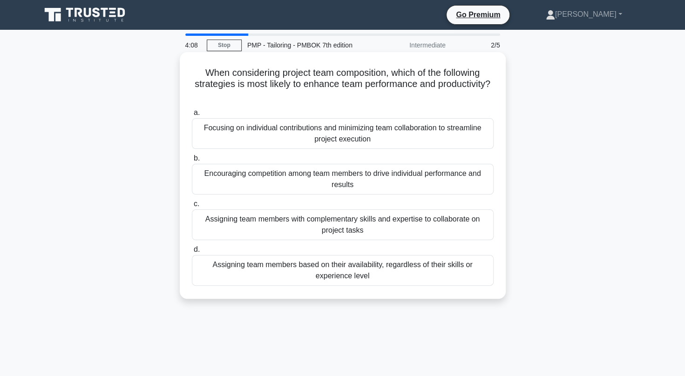
drag, startPoint x: 0, startPoint y: 0, endPoint x: 339, endPoint y: 236, distance: 413.2
click at [339, 236] on div "Assigning team members with complementary skills and expertise to collaborate o…" at bounding box center [343, 225] width 302 height 31
click at [192, 207] on input "c. Assigning team members with complementary skills and expertise to collaborat…" at bounding box center [192, 204] width 0 height 6
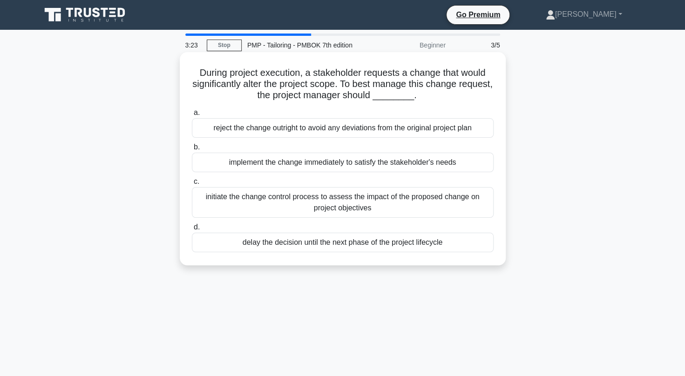
click at [448, 212] on div "initiate the change control process to assess the impact of the proposed change…" at bounding box center [343, 202] width 302 height 31
click at [192, 185] on input "c. initiate the change control process to assess the impact of the proposed cha…" at bounding box center [192, 182] width 0 height 6
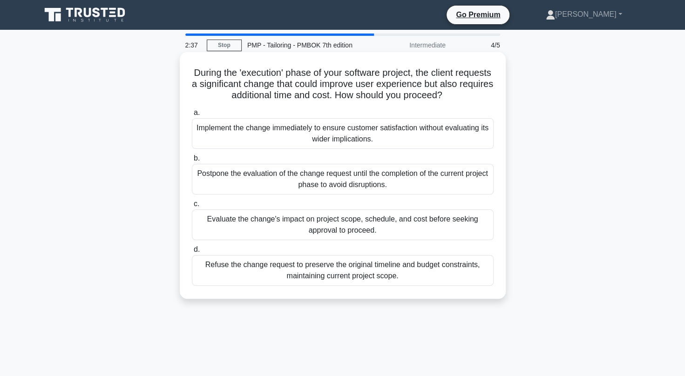
click at [433, 221] on div "Evaluate the change's impact on project scope, schedule, and cost before seekin…" at bounding box center [343, 225] width 302 height 31
click at [192, 207] on input "c. Evaluate the change's impact on project scope, schedule, and cost before see…" at bounding box center [192, 204] width 0 height 6
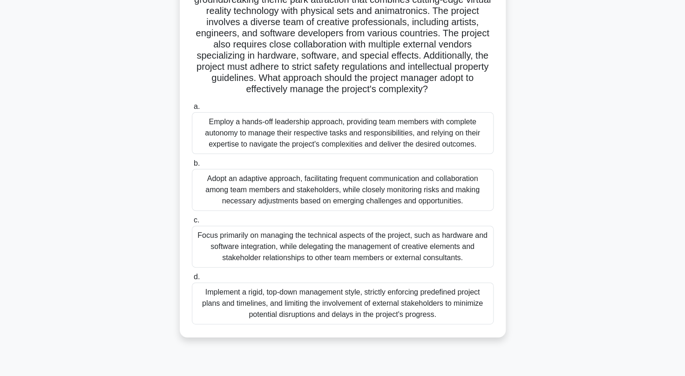
scroll to position [89, 0]
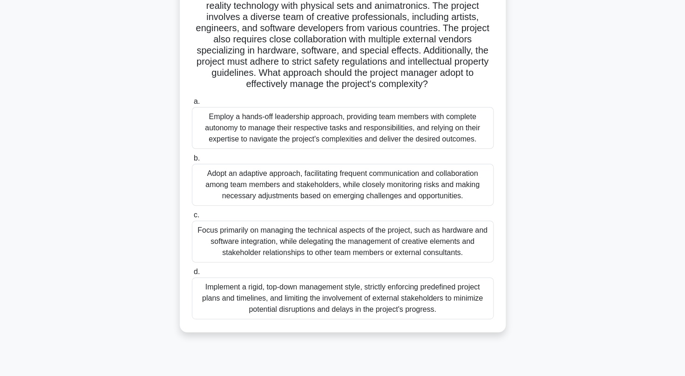
click at [373, 183] on div "Adopt an adaptive approach, facilitating frequent communication and collaborati…" at bounding box center [343, 185] width 302 height 42
click at [192, 162] on input "b. Adopt an adaptive approach, facilitating frequent communication and collabor…" at bounding box center [192, 159] width 0 height 6
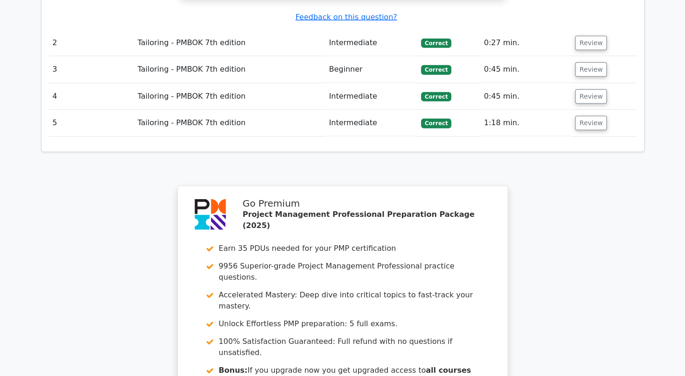
scroll to position [1495, 0]
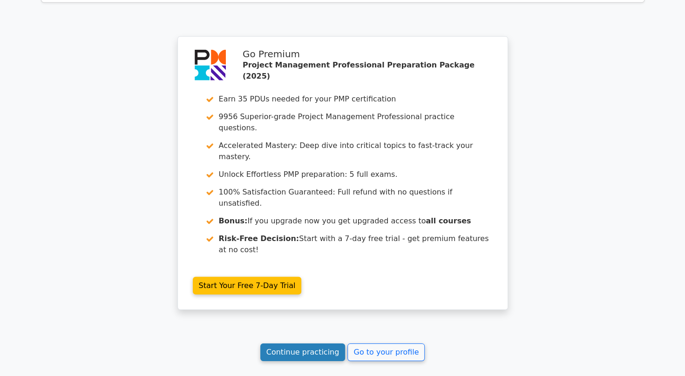
click at [294, 344] on link "Continue practicing" at bounding box center [302, 353] width 85 height 18
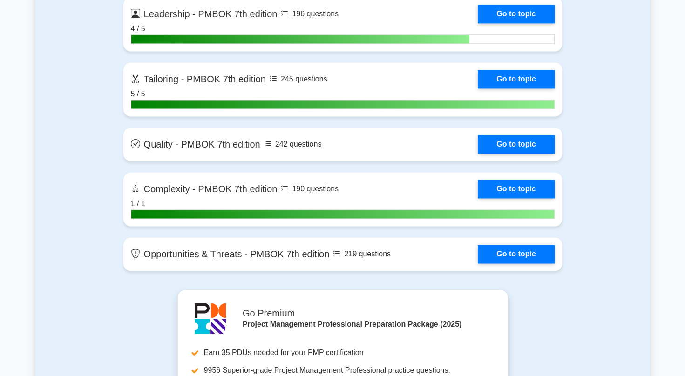
scroll to position [2795, 0]
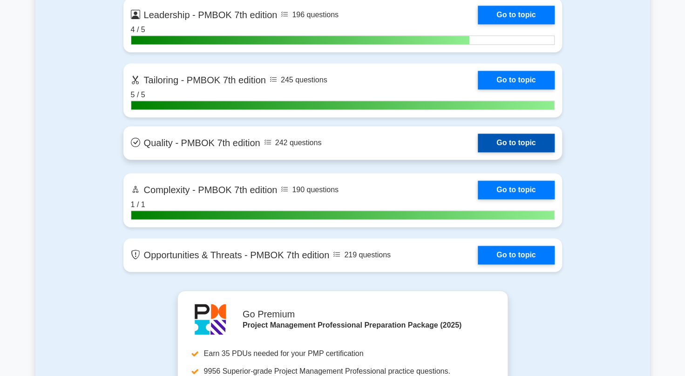
click at [504, 139] on link "Go to topic" at bounding box center [516, 143] width 76 height 19
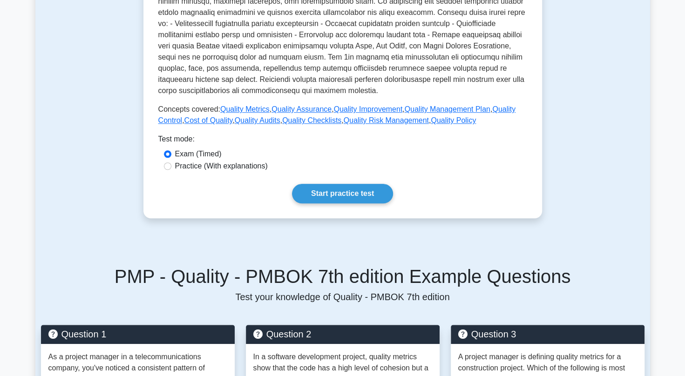
scroll to position [349, 0]
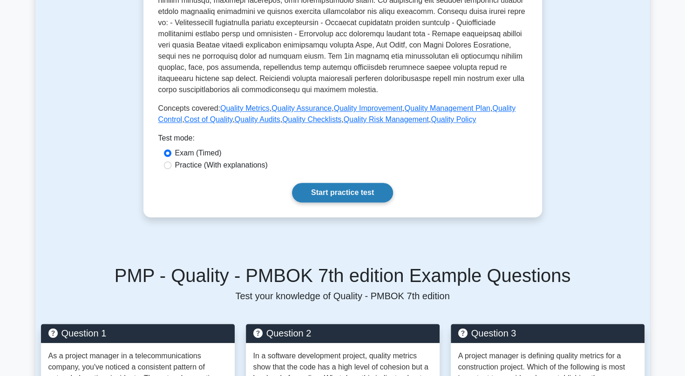
click at [373, 185] on link "Start practice test" at bounding box center [342, 193] width 101 height 20
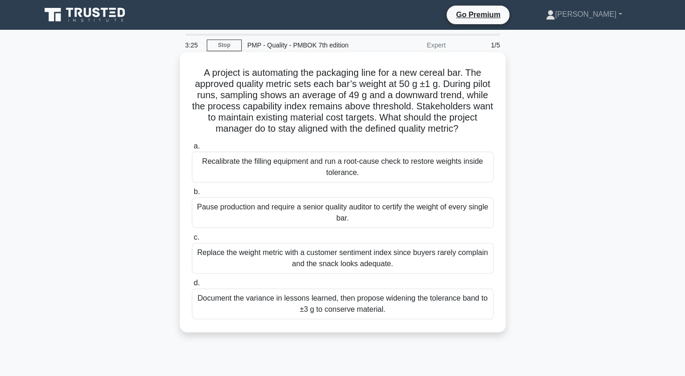
click at [280, 179] on div "Recalibrate the filling equipment and run a root-cause check to restore weights…" at bounding box center [343, 167] width 302 height 31
click at [192, 149] on input "a. Recalibrate the filling equipment and run a root-cause check to restore weig…" at bounding box center [192, 146] width 0 height 6
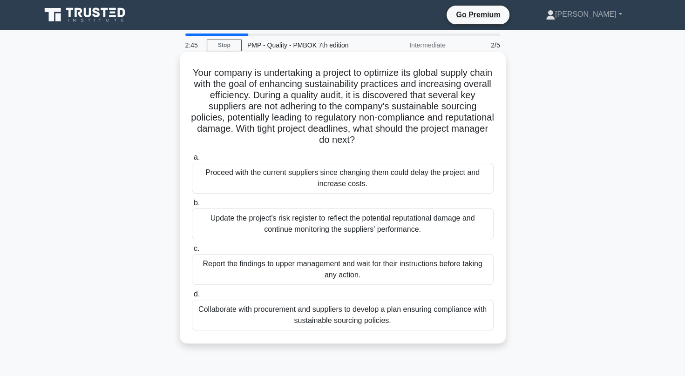
click at [308, 316] on div "Collaborate with procurement and suppliers to develop a plan ensuring complianc…" at bounding box center [343, 315] width 302 height 31
click at [192, 298] on input "d. Collaborate with procurement and suppliers to develop a plan ensuring compli…" at bounding box center [192, 294] width 0 height 6
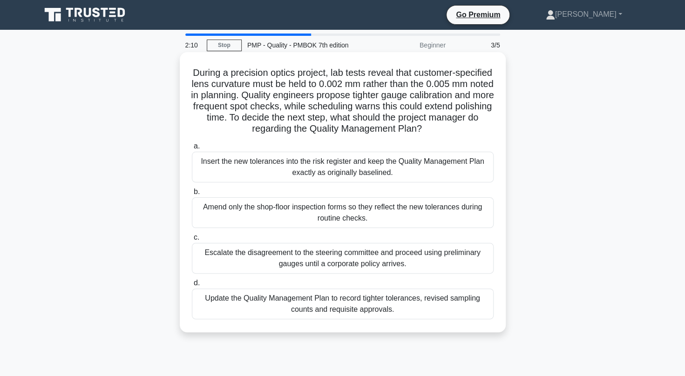
click at [305, 297] on div "Update the Quality Management Plan to record tighter tolerances, revised sampli…" at bounding box center [343, 304] width 302 height 31
click at [192, 286] on input "d. Update the Quality Management Plan to record tighter tolerances, revised sam…" at bounding box center [192, 283] width 0 height 6
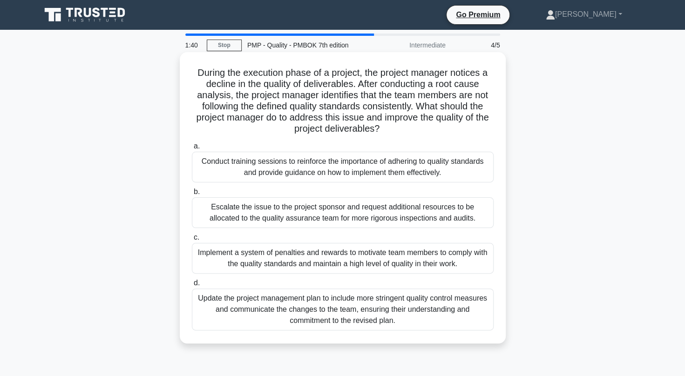
click at [240, 175] on div "Conduct training sessions to reinforce the importance of adhering to quality st…" at bounding box center [343, 167] width 302 height 31
click at [192, 149] on input "a. Conduct training sessions to reinforce the importance of adhering to quality…" at bounding box center [192, 146] width 0 height 6
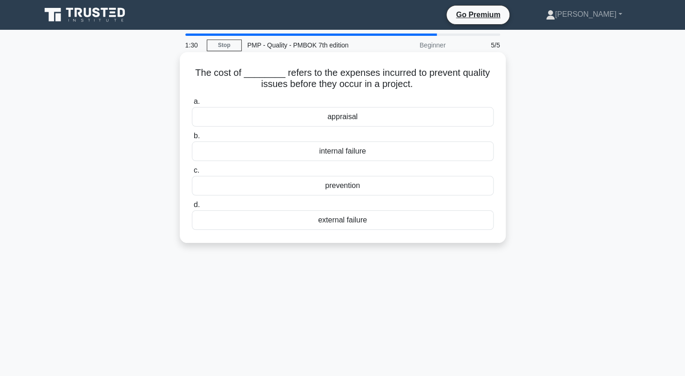
click at [323, 189] on div "prevention" at bounding box center [343, 186] width 302 height 20
click at [192, 174] on input "c. prevention" at bounding box center [192, 171] width 0 height 6
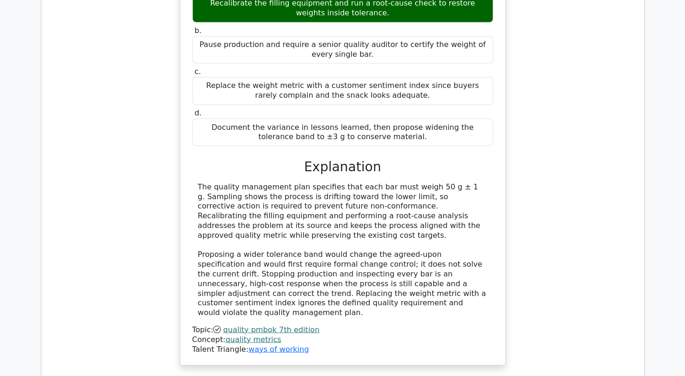
scroll to position [901, 0]
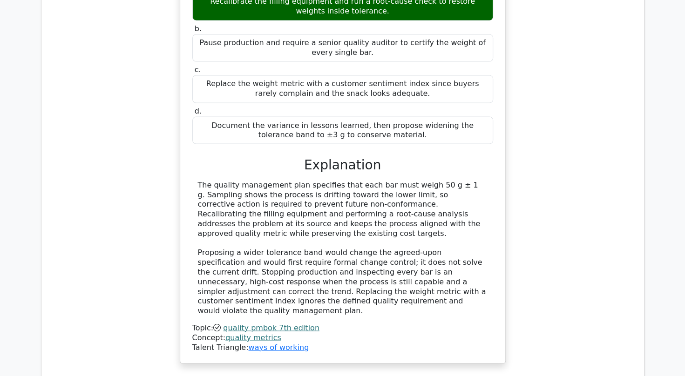
click at [245, 323] on link "quality pmbok 7th edition" at bounding box center [271, 327] width 96 height 9
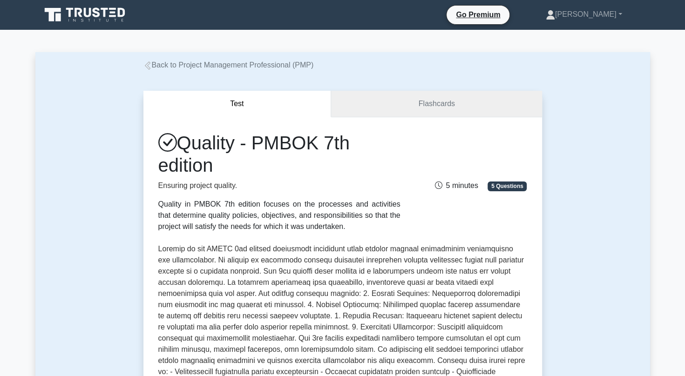
click at [402, 115] on link "Flashcards" at bounding box center [436, 104] width 210 height 27
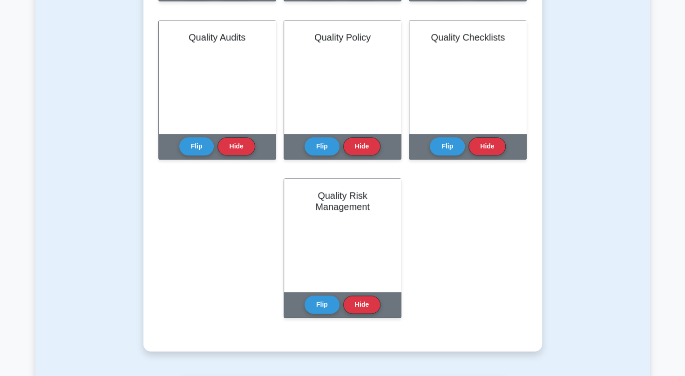
scroll to position [532, 0]
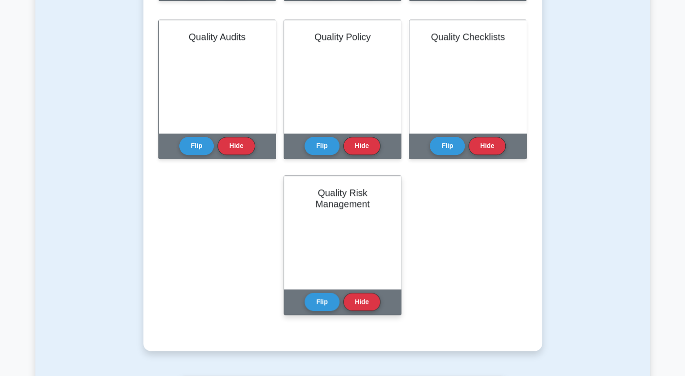
click at [347, 238] on div "Quality Risk Management" at bounding box center [342, 232] width 117 height 113
click at [331, 299] on button "Flip" at bounding box center [322, 301] width 35 height 18
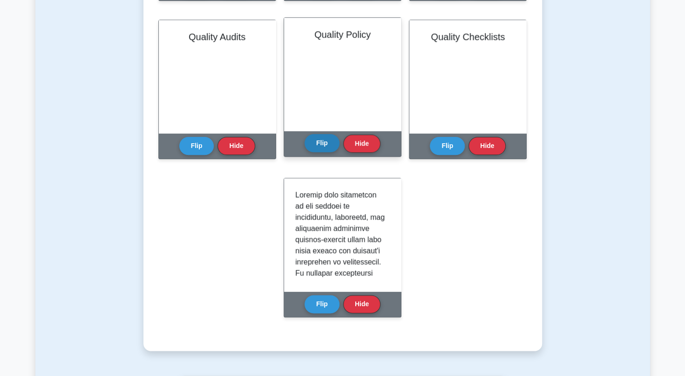
click at [330, 142] on button "Flip" at bounding box center [322, 143] width 35 height 18
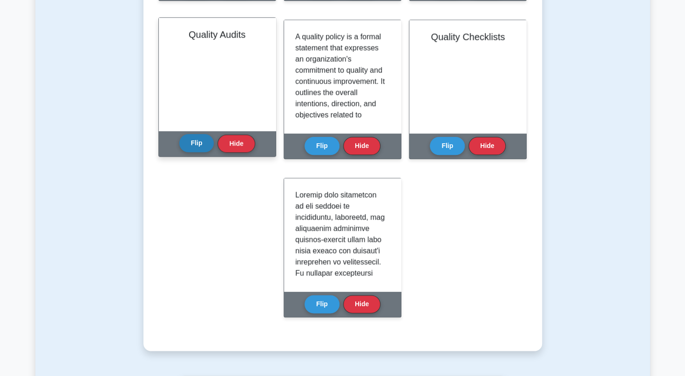
click at [203, 140] on button "Flip" at bounding box center [196, 143] width 35 height 18
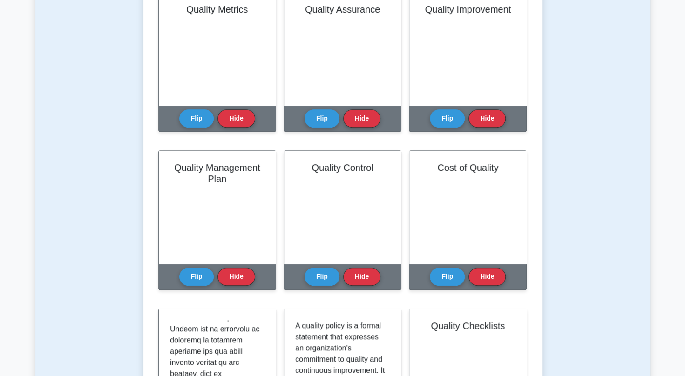
scroll to position [242, 0]
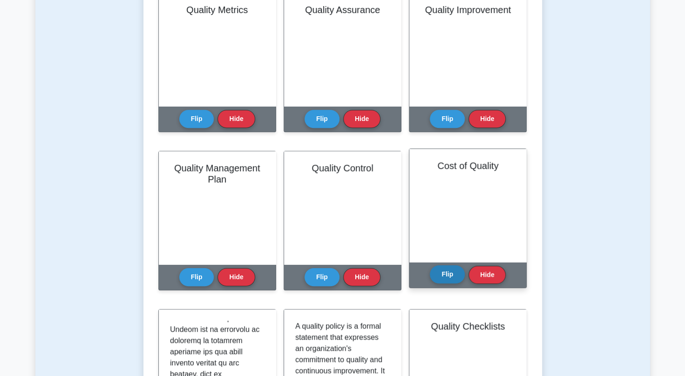
click at [454, 273] on button "Flip" at bounding box center [447, 274] width 35 height 18
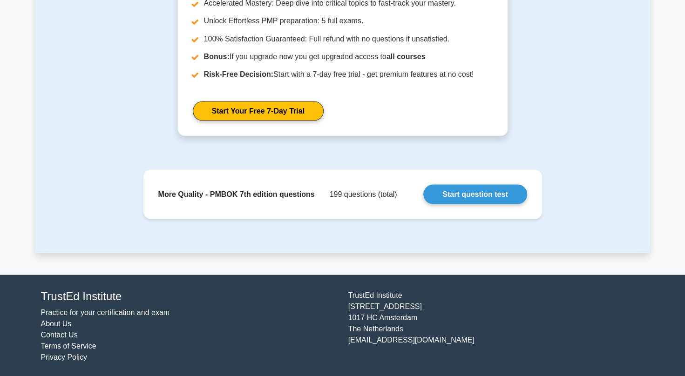
scroll to position [1003, 0]
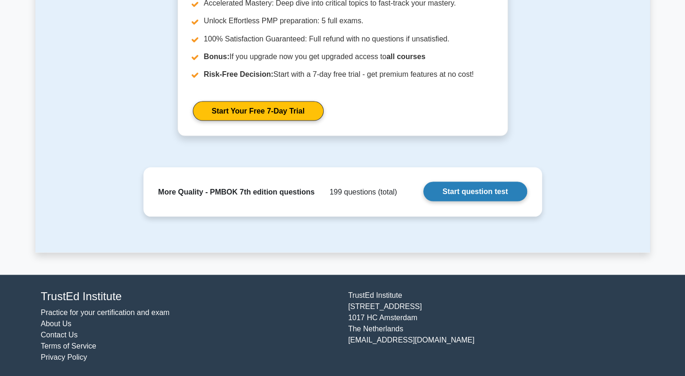
click at [441, 187] on link "Start question test" at bounding box center [474, 192] width 103 height 20
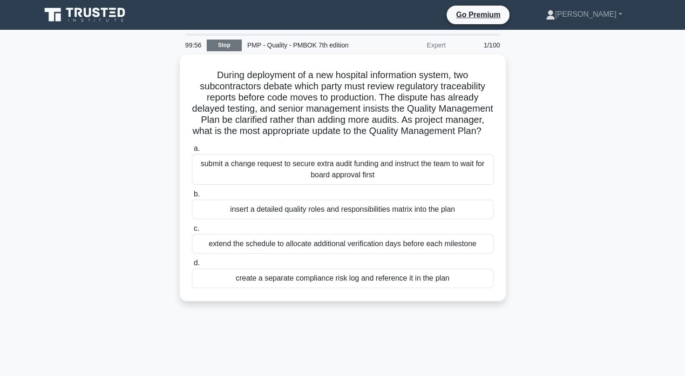
click at [222, 47] on link "Stop" at bounding box center [224, 46] width 35 height 12
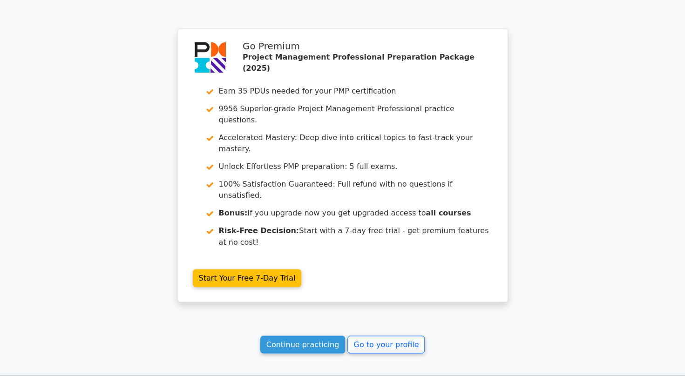
scroll to position [801, 0]
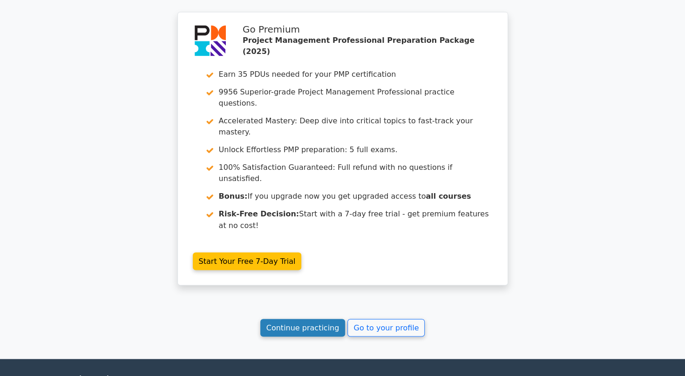
click at [300, 319] on link "Continue practicing" at bounding box center [302, 328] width 85 height 18
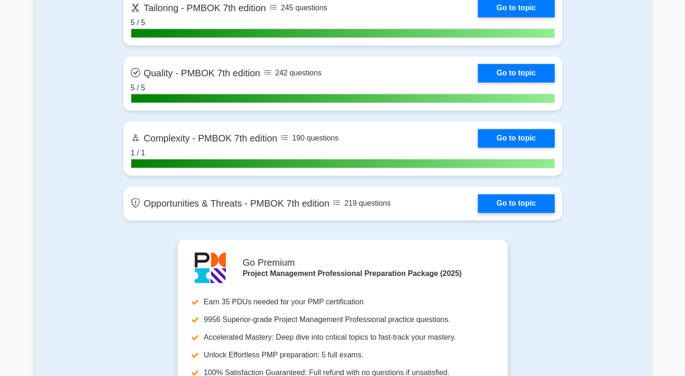
scroll to position [2869, 0]
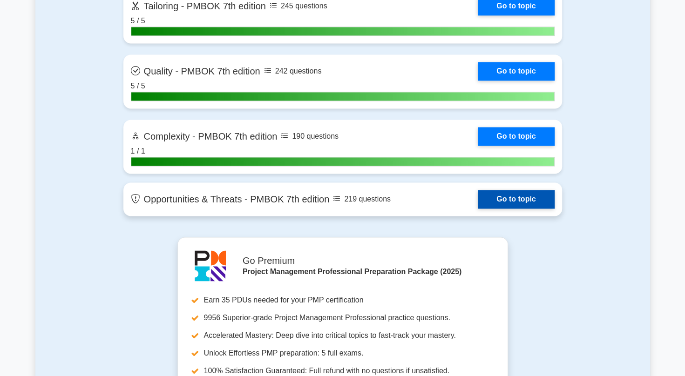
click at [478, 199] on link "Go to topic" at bounding box center [516, 199] width 76 height 19
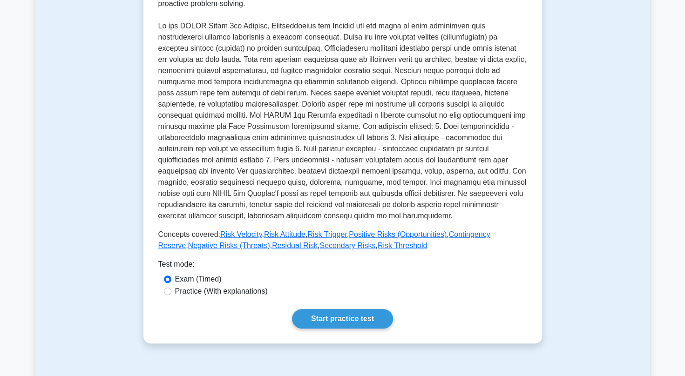
scroll to position [224, 0]
click at [332, 311] on link "Start practice test" at bounding box center [342, 319] width 101 height 20
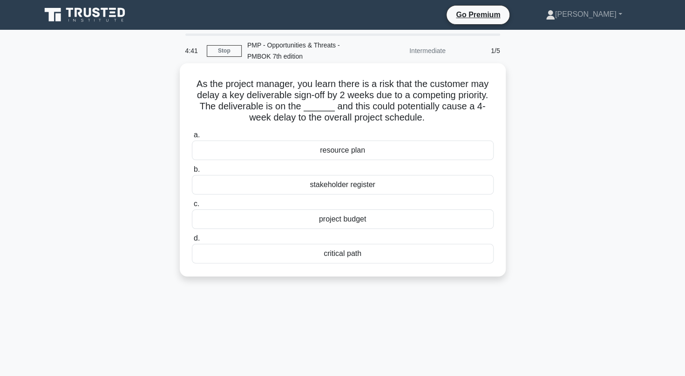
click at [343, 256] on div "critical path" at bounding box center [343, 254] width 302 height 20
click at [192, 242] on input "d. critical path" at bounding box center [192, 239] width 0 height 6
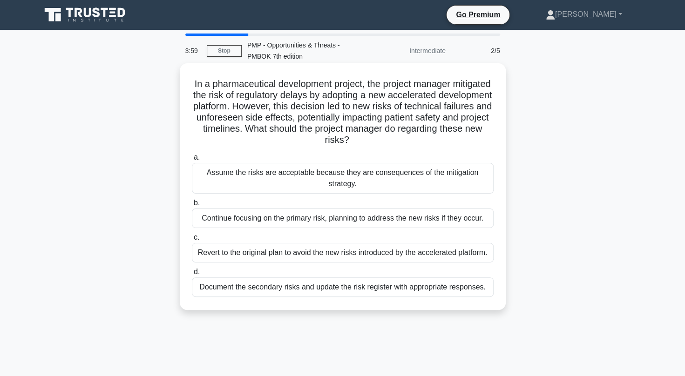
click at [341, 282] on div "Document the secondary risks and update the risk register with appropriate resp…" at bounding box center [343, 288] width 302 height 20
click at [192, 275] on input "d. Document the secondary risks and update the risk register with appropriate r…" at bounding box center [192, 272] width 0 height 6
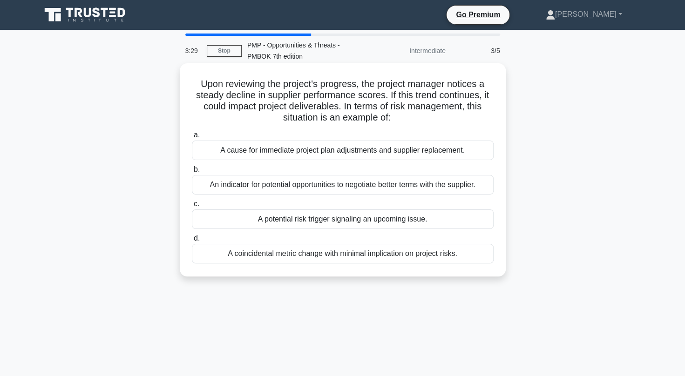
click at [284, 223] on div "A potential risk trigger signaling an upcoming issue." at bounding box center [343, 220] width 302 height 20
click at [192, 207] on input "c. A potential risk trigger signaling an upcoming issue." at bounding box center [192, 204] width 0 height 6
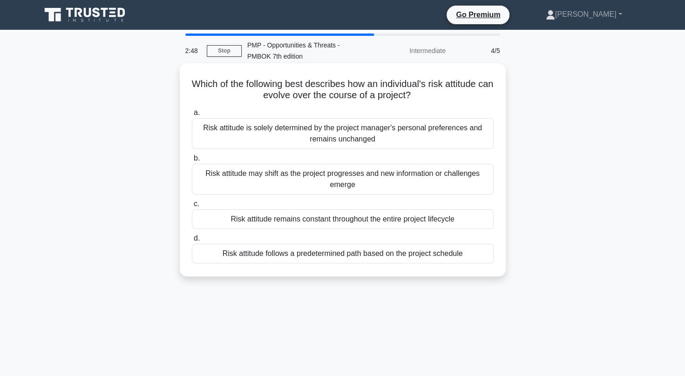
click at [324, 177] on div "Risk attitude may shift as the project progresses and new information or challe…" at bounding box center [343, 179] width 302 height 31
click at [192, 162] on input "b. Risk attitude may shift as the project progresses and new information or cha…" at bounding box center [192, 159] width 0 height 6
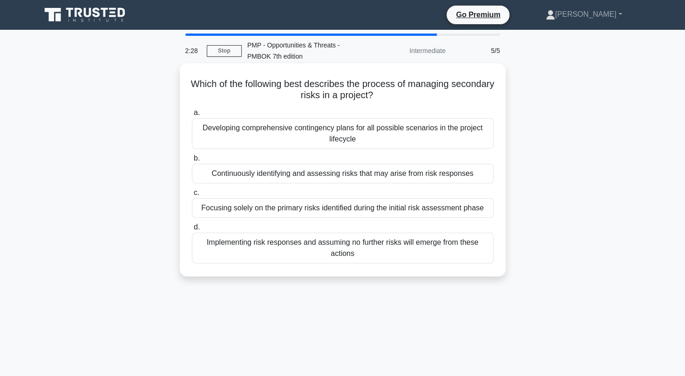
click at [295, 170] on div "Continuously identifying and assessing risks that may arise from risk responses" at bounding box center [343, 174] width 302 height 20
click at [192, 162] on input "b. Continuously identifying and assessing risks that may arise from risk respon…" at bounding box center [192, 159] width 0 height 6
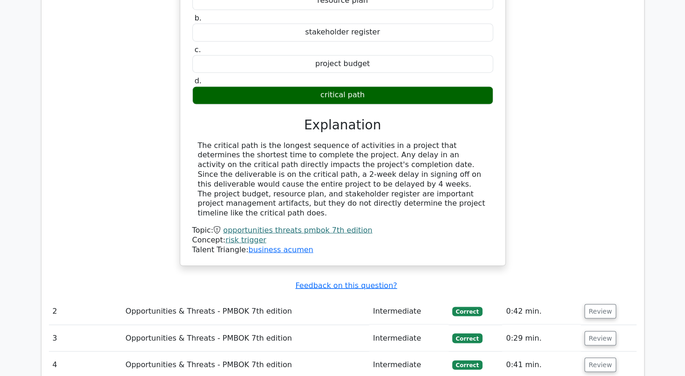
scroll to position [900, 0]
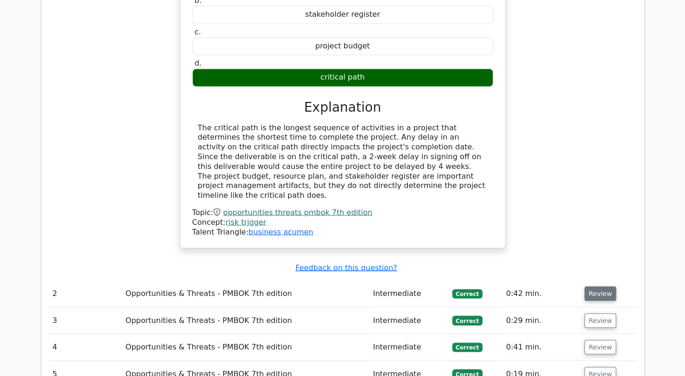
click at [597, 286] on button "Review" at bounding box center [600, 293] width 32 height 14
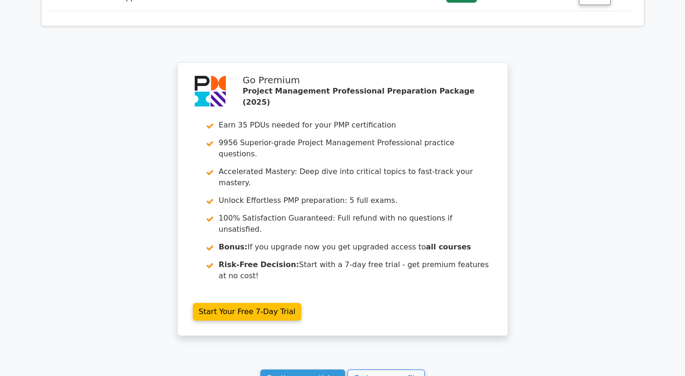
scroll to position [1742, 0]
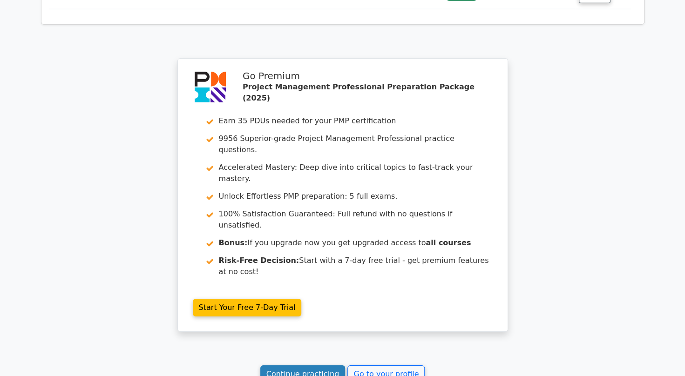
click at [296, 366] on link "Continue practicing" at bounding box center [302, 375] width 85 height 18
